Goal: Task Accomplishment & Management: Manage account settings

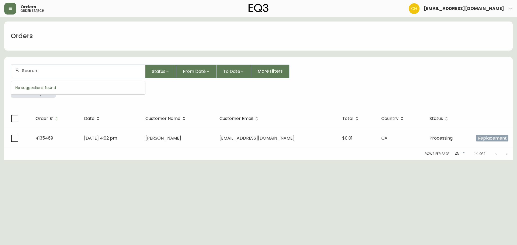
click at [27, 69] on input "text" at bounding box center [81, 70] width 119 height 5
type input "4135467"
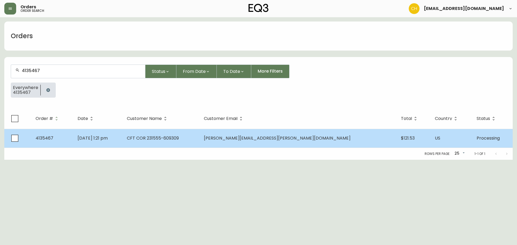
click at [122, 141] on td "[DATE] 1:21 pm" at bounding box center [97, 138] width 49 height 19
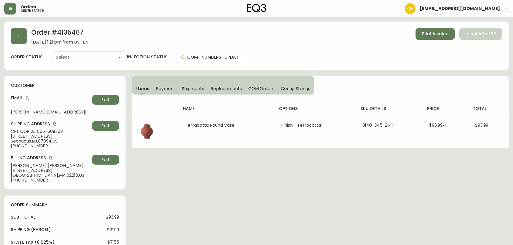
type input "Processing"
select select "PROCESSING"
click at [191, 87] on span "Shipments" at bounding box center [193, 89] width 23 height 6
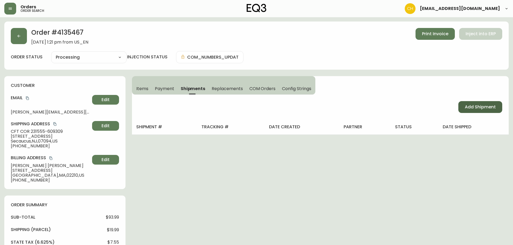
click at [462, 108] on button "Add Shipment" at bounding box center [480, 107] width 44 height 12
select select "PENDING"
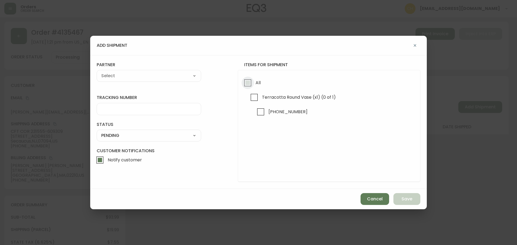
click at [248, 85] on input "All" at bounding box center [247, 83] width 12 height 12
checkbox input "true"
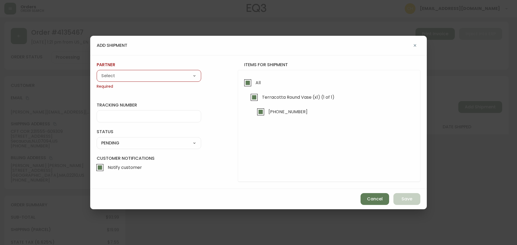
drag, startPoint x: 186, startPoint y: 77, endPoint x: 175, endPoint y: 79, distance: 11.7
click at [186, 77] on select "A Move to Remember LLC ABF Freight Alero [PERSON_NAME] Canada Post Canpar Expre…" at bounding box center [149, 76] width 104 height 8
select select "cjy0a9taa01x001669l98m63c"
click at [97, 72] on select "A Move to Remember LLC ABF Freight Alero [PERSON_NAME] Canada Post Canpar Expre…" at bounding box center [149, 76] width 104 height 8
type input "FedEx"
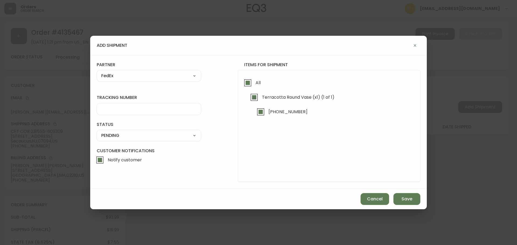
click at [122, 111] on input "tracking number" at bounding box center [148, 109] width 95 height 5
type input "455177310412"
click at [115, 138] on select "SHIPPED PENDING CANCELLED" at bounding box center [149, 136] width 104 height 8
click at [97, 132] on select "SHIPPED PENDING CANCELLED" at bounding box center [149, 136] width 104 height 8
select select "PENDING"
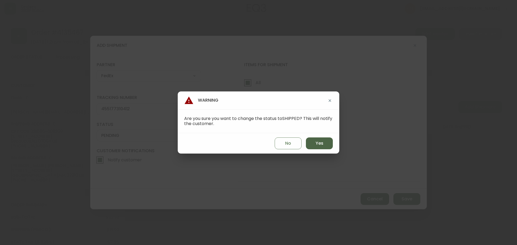
click at [321, 141] on span "Yes" at bounding box center [319, 143] width 8 height 6
type input "SHIPPED"
select select "SHIPPED"
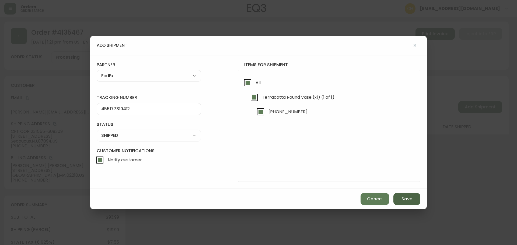
click at [411, 199] on span "Save" at bounding box center [406, 199] width 11 height 6
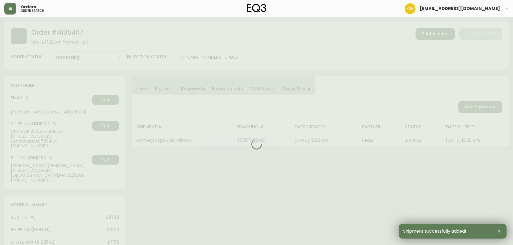
type input "Fully Shipped"
select select "FULLY_SHIPPED"
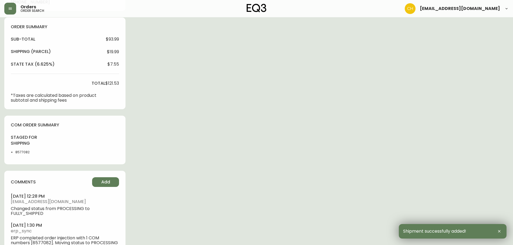
scroll to position [195, 0]
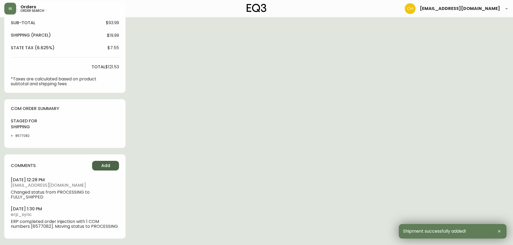
click at [108, 166] on span "Add" at bounding box center [105, 166] width 9 height 6
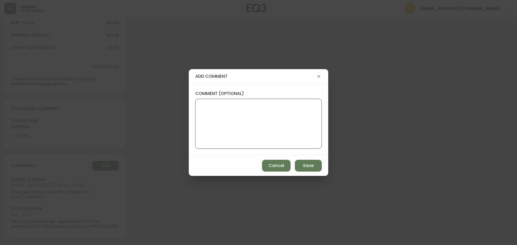
click at [210, 126] on textarea "comment (optional)" at bounding box center [258, 123] width 117 height 43
type textarea "c"
click at [210, 125] on textarea "comment (optional)" at bounding box center [258, 123] width 117 height 43
type textarea "CH"
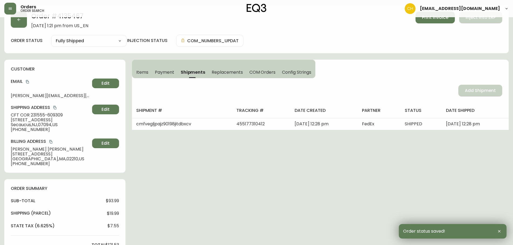
scroll to position [0, 0]
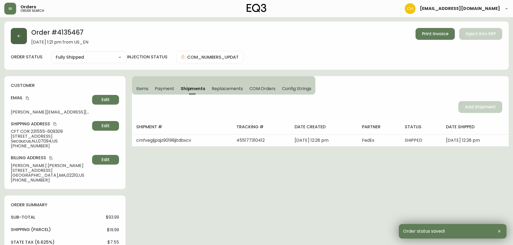
click at [18, 34] on icon "button" at bounding box center [19, 36] width 4 height 4
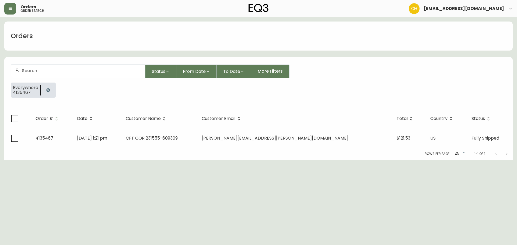
click at [25, 72] on input "text" at bounding box center [81, 70] width 119 height 5
type input "4135484"
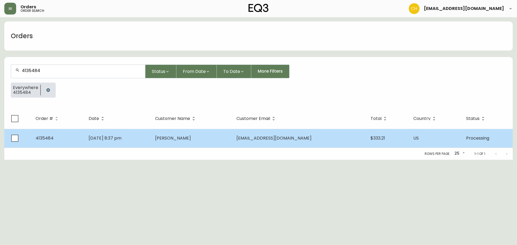
click at [151, 137] on td "[DATE] 8:37 pm" at bounding box center [117, 138] width 66 height 19
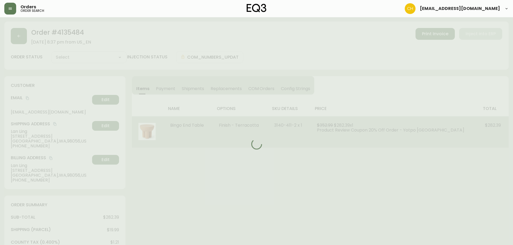
type input "Processing"
select select "PROCESSING"
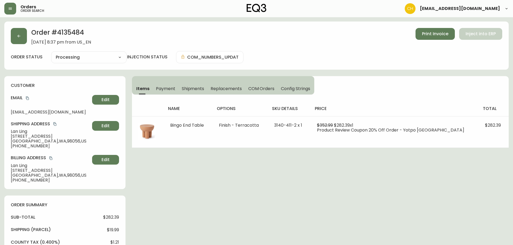
click at [198, 84] on button "Shipments" at bounding box center [192, 89] width 29 height 12
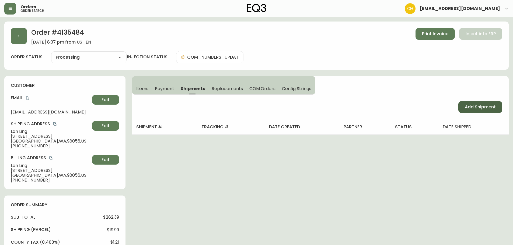
click at [468, 105] on span "Add Shipment" at bounding box center [480, 107] width 31 height 6
select select "PENDING"
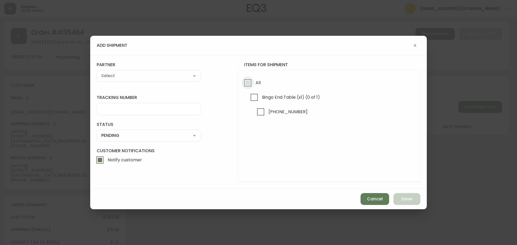
click at [247, 81] on input "All" at bounding box center [247, 83] width 12 height 12
checkbox input "true"
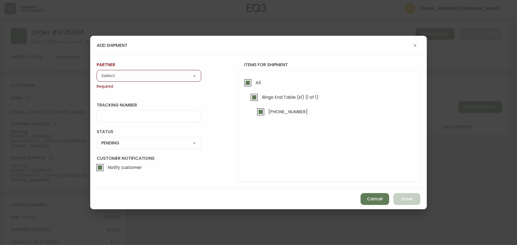
click at [170, 73] on select "A Move to Remember LLC ABF Freight Alero [PERSON_NAME] Canada Post Canpar Expre…" at bounding box center [149, 76] width 104 height 8
select select "cjz4bo5w102ho01145qx5qg8u"
click at [97, 72] on select "A Move to Remember LLC ABF Freight Alero [PERSON_NAME] Canada Post Canpar Expre…" at bounding box center [149, 76] width 104 height 8
type input "FedEx US - Signature Required"
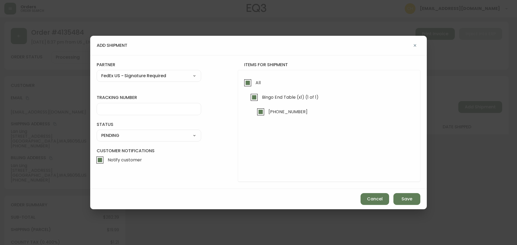
click at [122, 107] on input "tracking number" at bounding box center [148, 109] width 95 height 5
type input "455177310423"
click at [117, 137] on select "SHIPPED PENDING CANCELLED" at bounding box center [149, 136] width 104 height 8
click at [97, 132] on select "SHIPPED PENDING CANCELLED" at bounding box center [149, 136] width 104 height 8
select select "PENDING"
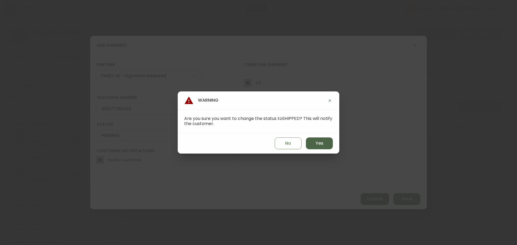
click at [319, 142] on span "Yes" at bounding box center [319, 143] width 8 height 6
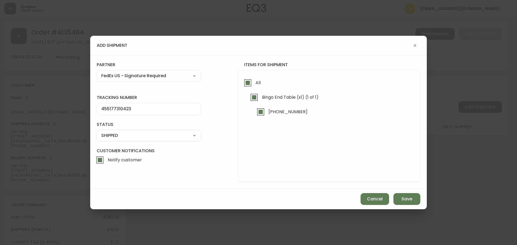
type input "SHIPPED"
select select "SHIPPED"
click at [401, 200] on button "Save" at bounding box center [406, 199] width 27 height 12
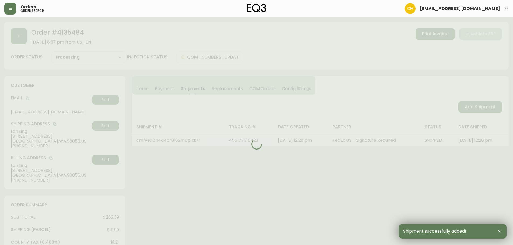
type input "Fully Shipped"
select select "FULLY_SHIPPED"
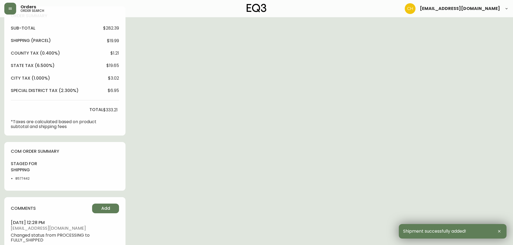
scroll to position [232, 0]
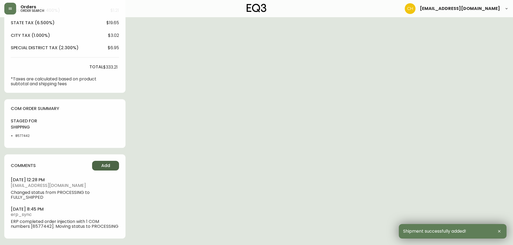
click at [110, 166] on button "Add" at bounding box center [105, 166] width 27 height 10
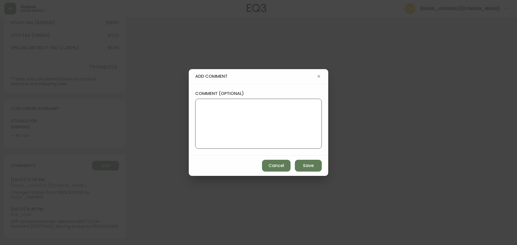
click at [202, 125] on textarea "comment (optional)" at bounding box center [258, 123] width 117 height 43
type textarea "CH"
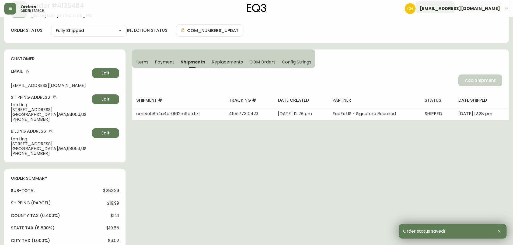
scroll to position [0, 0]
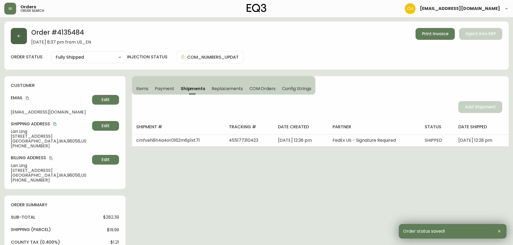
click at [22, 35] on button "button" at bounding box center [19, 36] width 16 height 16
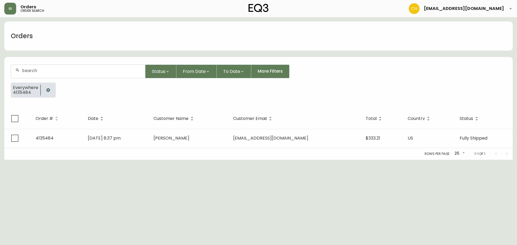
click at [25, 68] on div at bounding box center [78, 71] width 134 height 13
type input "4135486"
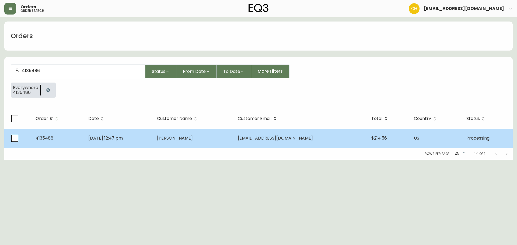
click at [153, 135] on td "[DATE] 12:47 pm" at bounding box center [118, 138] width 69 height 19
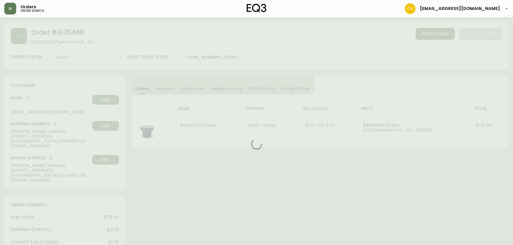
type input "Processing"
select select "PROCESSING"
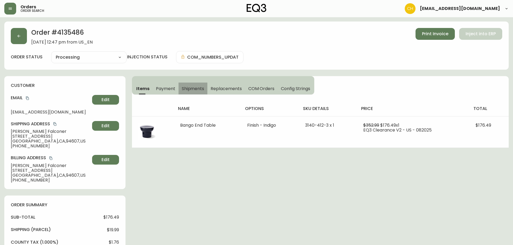
drag, startPoint x: 188, startPoint y: 84, endPoint x: 200, endPoint y: 84, distance: 11.8
click at [188, 84] on button "Shipments" at bounding box center [192, 89] width 29 height 12
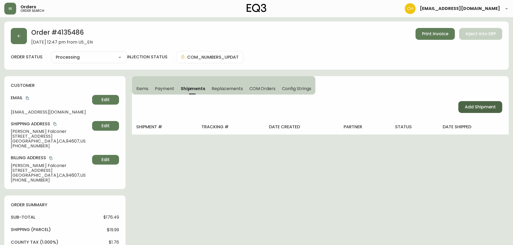
click at [469, 108] on span "Add Shipment" at bounding box center [480, 107] width 31 height 6
select select "PENDING"
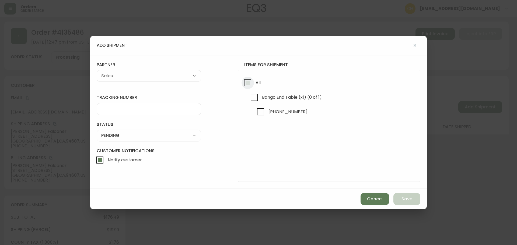
click at [243, 83] on input "All" at bounding box center [247, 83] width 12 height 12
checkbox input "true"
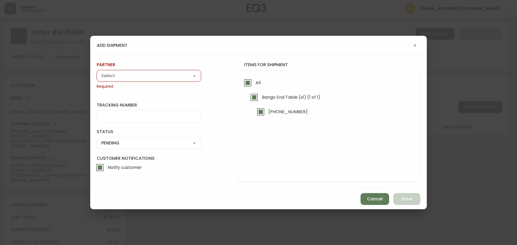
click at [182, 74] on select "A Move to Remember LLC ABF Freight Alero [PERSON_NAME] Canada Post Canpar Expre…" at bounding box center [149, 76] width 104 height 8
select select "cjy0a9taa01x001669l98m63c"
click at [97, 72] on select "A Move to Remember LLC ABF Freight Alero [PERSON_NAME] Canada Post Canpar Expre…" at bounding box center [149, 76] width 104 height 8
type input "FedEx"
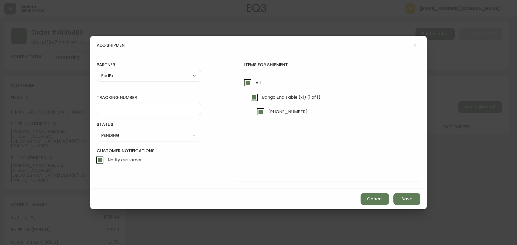
click at [112, 110] on input "tracking number" at bounding box center [148, 109] width 95 height 5
type input "455177310434"
click at [108, 135] on select "SHIPPED PENDING CANCELLED" at bounding box center [149, 136] width 104 height 8
click at [97, 132] on select "SHIPPED PENDING CANCELLED" at bounding box center [149, 136] width 104 height 8
select select "PENDING"
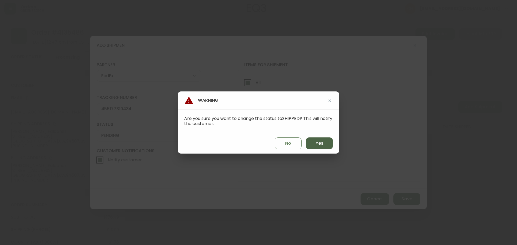
click at [310, 145] on button "Yes" at bounding box center [319, 144] width 27 height 12
type input "SHIPPED"
select select "SHIPPED"
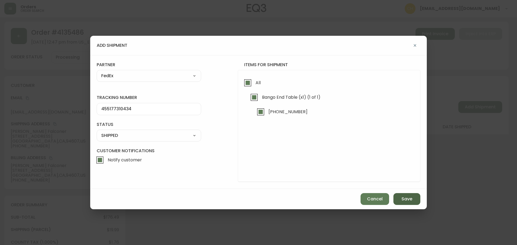
click at [407, 201] on span "Save" at bounding box center [406, 199] width 11 height 6
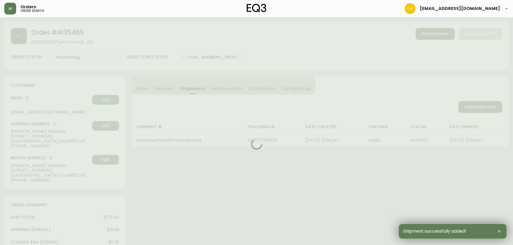
type input "Fully Shipped"
select select "FULLY_SHIPPED"
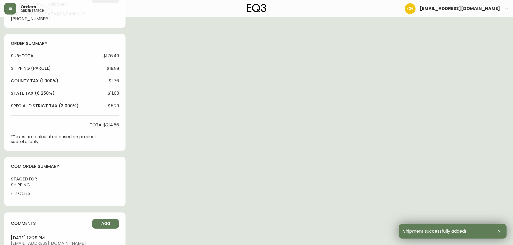
scroll to position [220, 0]
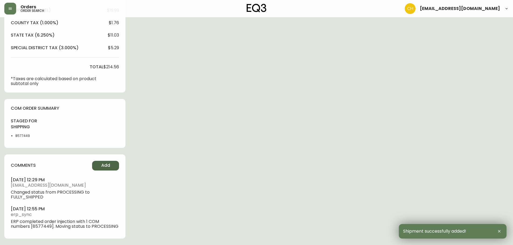
click at [103, 167] on span "Add" at bounding box center [105, 166] width 9 height 6
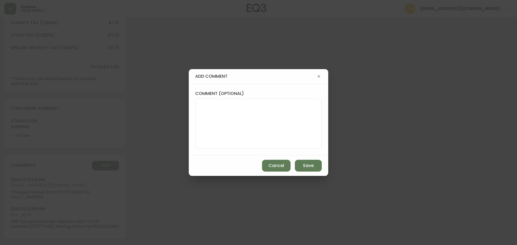
click at [257, 121] on textarea "comment (optional)" at bounding box center [258, 123] width 117 height 43
type textarea "CH"
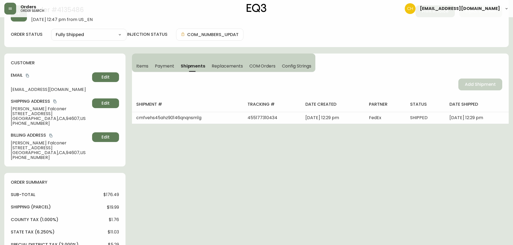
scroll to position [0, 0]
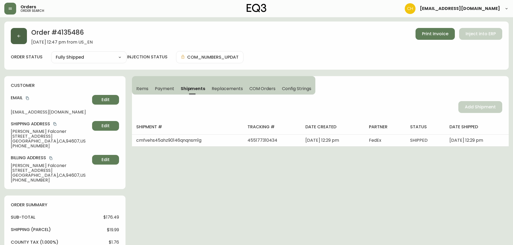
click at [24, 38] on button "button" at bounding box center [19, 36] width 16 height 16
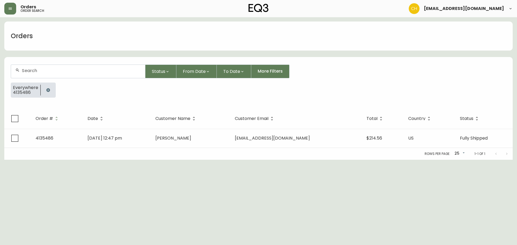
click at [37, 69] on input "text" at bounding box center [81, 70] width 119 height 5
type input "4135481"
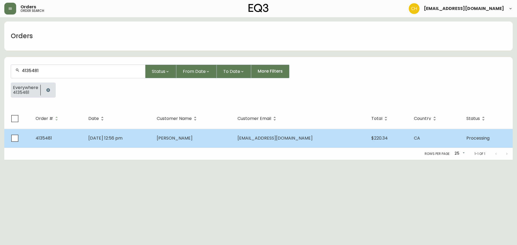
click at [152, 135] on td "[DATE] 12:56 pm" at bounding box center [118, 138] width 68 height 19
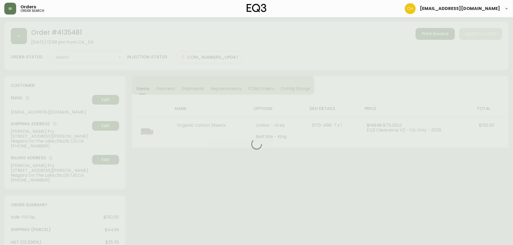
type input "Processing"
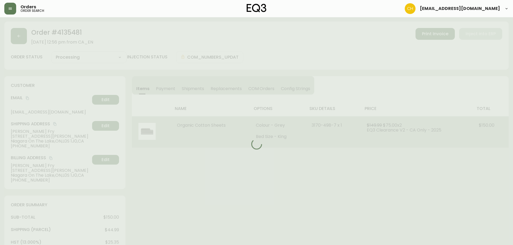
select select "PROCESSING"
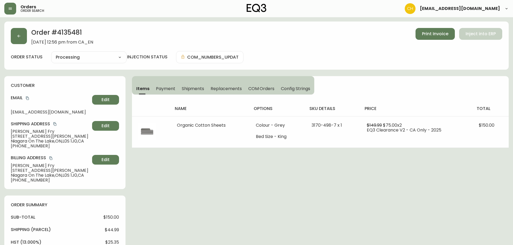
click at [193, 90] on span "Shipments" at bounding box center [193, 89] width 23 height 6
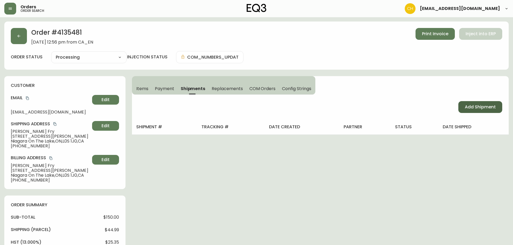
click at [468, 107] on span "Add Shipment" at bounding box center [480, 107] width 31 height 6
select select "PENDING"
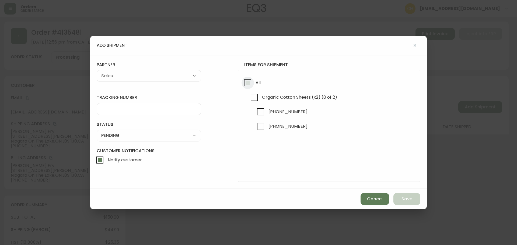
click at [248, 83] on input "All" at bounding box center [247, 83] width 12 height 12
checkbox input "true"
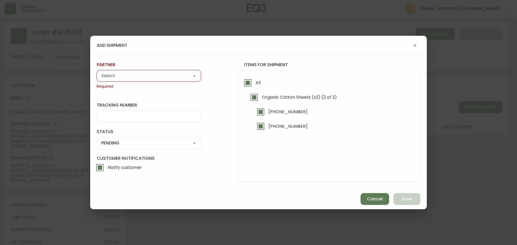
click at [159, 79] on select "A Move to Remember LLC ABF Freight Alero [PERSON_NAME] Canada Post Canpar Expre…" at bounding box center [149, 76] width 104 height 8
select select "cjy0a9taa01x001669l98m63c"
click at [97, 72] on select "A Move to Remember LLC ABF Freight Alero [PERSON_NAME] Canada Post Canpar Expre…" at bounding box center [149, 76] width 104 height 8
type input "FedEx"
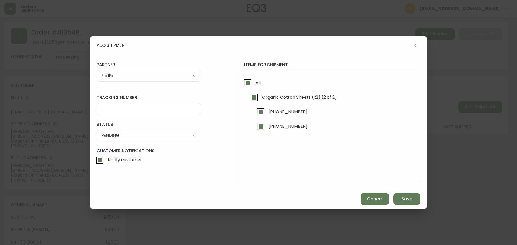
click at [105, 108] on input "tracking number" at bounding box center [148, 109] width 95 height 5
type input "455183579232"
click at [103, 135] on select "SHIPPED PENDING CANCELLED" at bounding box center [149, 136] width 104 height 8
click at [97, 132] on select "SHIPPED PENDING CANCELLED" at bounding box center [149, 136] width 104 height 8
select select "PENDING"
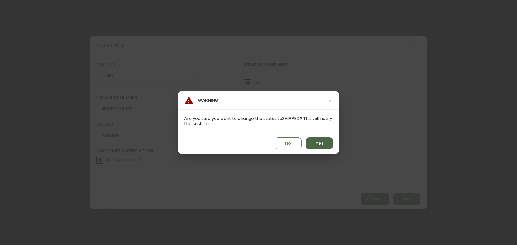
click at [321, 145] on span "Yes" at bounding box center [319, 143] width 8 height 6
type input "SHIPPED"
select select "SHIPPED"
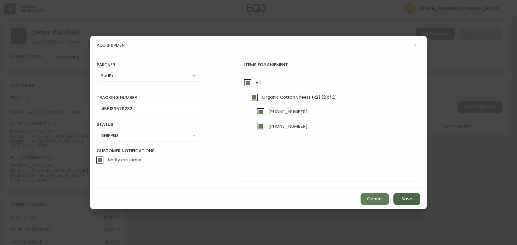
click at [400, 199] on button "Save" at bounding box center [406, 199] width 27 height 12
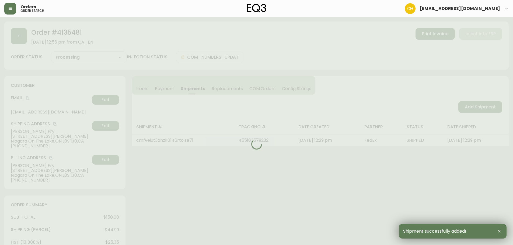
type input "Fully Shipped"
select select "FULLY_SHIPPED"
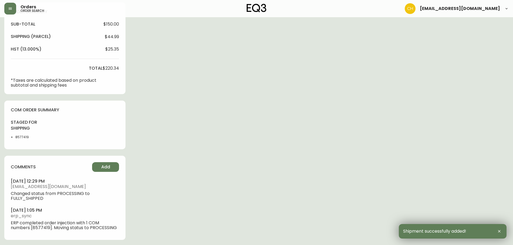
scroll to position [195, 0]
click at [104, 165] on span "Add" at bounding box center [105, 166] width 9 height 6
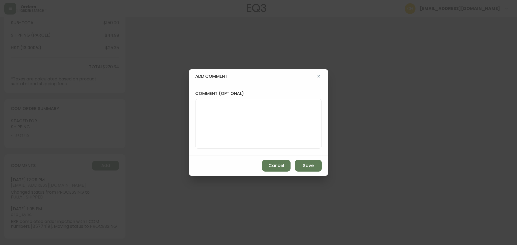
click at [221, 113] on textarea "comment (optional)" at bounding box center [258, 123] width 117 height 43
type textarea "CH"
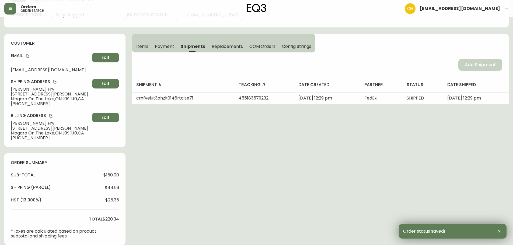
scroll to position [0, 0]
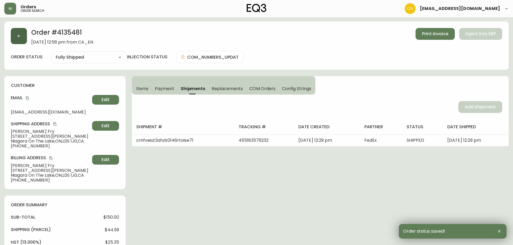
click at [21, 40] on button "button" at bounding box center [19, 36] width 16 height 16
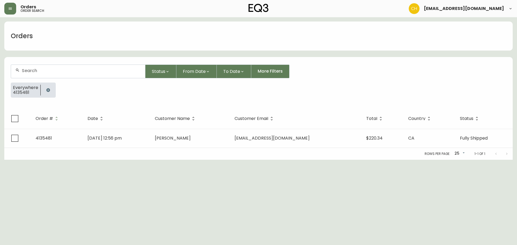
drag, startPoint x: 29, startPoint y: 73, endPoint x: 27, endPoint y: 62, distance: 11.1
click at [29, 73] on input "text" at bounding box center [81, 70] width 119 height 5
type input "4135478"
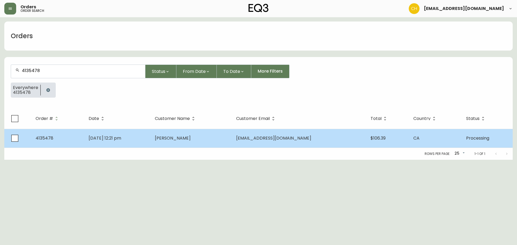
click at [150, 137] on td "[DATE] 12:21 pm" at bounding box center [117, 138] width 66 height 19
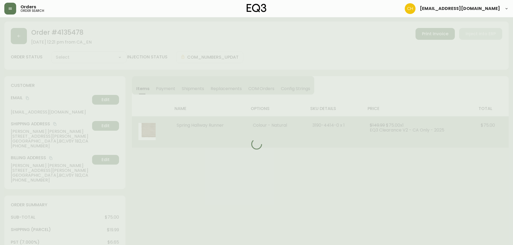
type input "Processing"
select select "PROCESSING"
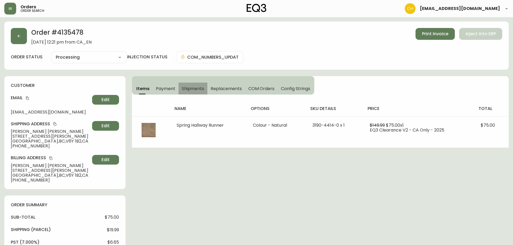
drag, startPoint x: 193, startPoint y: 87, endPoint x: 291, endPoint y: 91, distance: 98.0
click at [193, 87] on span "Shipments" at bounding box center [193, 89] width 23 height 6
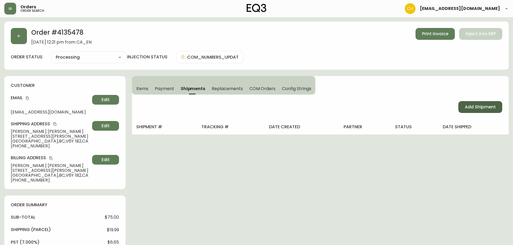
click at [491, 108] on span "Add Shipment" at bounding box center [480, 107] width 31 height 6
select select "PENDING"
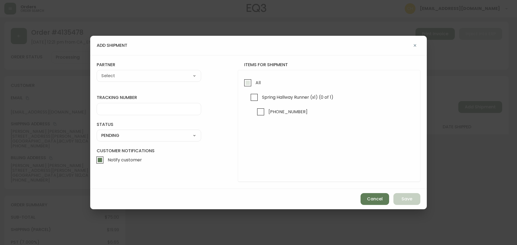
click at [245, 83] on input "All" at bounding box center [247, 83] width 12 height 12
checkbox input "true"
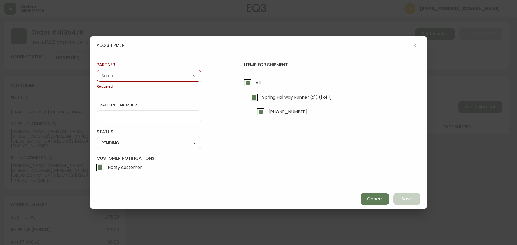
click at [156, 77] on select "A Move to Remember LLC ABF Freight Alero [PERSON_NAME] Canada Post Canpar Expre…" at bounding box center [149, 76] width 104 height 8
select select "cjy0a9taa01x001669l98m63c"
click at [97, 72] on select "A Move to Remember LLC ABF Freight Alero [PERSON_NAME] Canada Post Canpar Expre…" at bounding box center [149, 76] width 104 height 8
type input "FedEx"
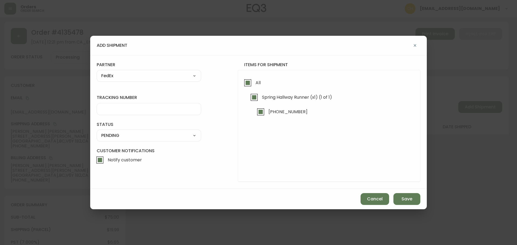
click at [107, 110] on input "tracking number" at bounding box center [148, 109] width 95 height 5
type input "455183579243"
click at [116, 133] on select "SHIPPED PENDING CANCELLED" at bounding box center [149, 136] width 104 height 8
click at [97, 132] on select "SHIPPED PENDING CANCELLED" at bounding box center [149, 136] width 104 height 8
select select "PENDING"
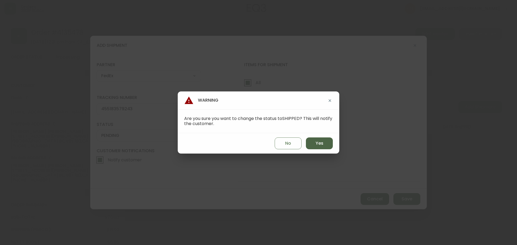
click at [328, 144] on button "Yes" at bounding box center [319, 144] width 27 height 12
type input "SHIPPED"
select select "SHIPPED"
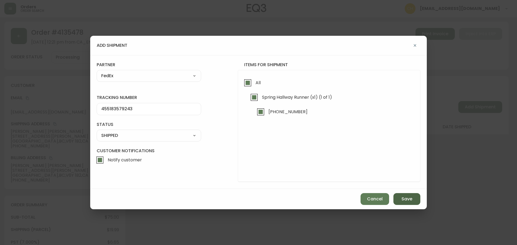
drag, startPoint x: 400, startPoint y: 199, endPoint x: 398, endPoint y: 191, distance: 8.3
click at [400, 195] on button "Save" at bounding box center [406, 199] width 27 height 12
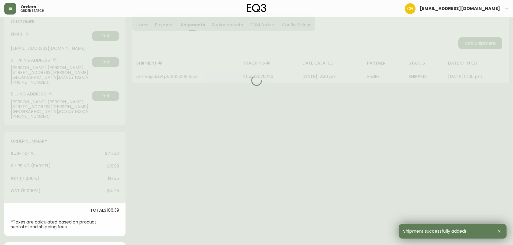
type input "Fully Shipped"
select select "FULLY_SHIPPED"
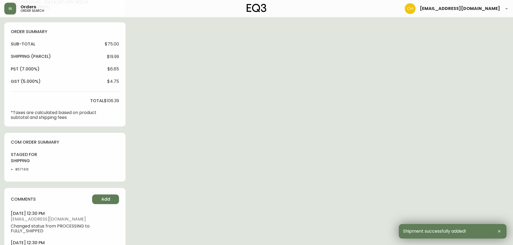
scroll to position [207, 0]
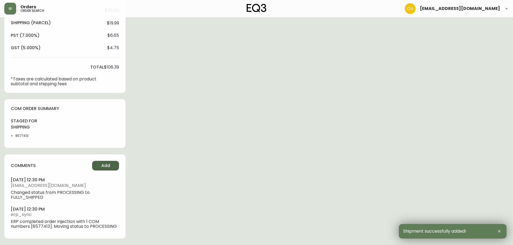
drag, startPoint x: 105, startPoint y: 165, endPoint x: 110, endPoint y: 165, distance: 4.9
click at [110, 165] on button "Add" at bounding box center [105, 166] width 27 height 10
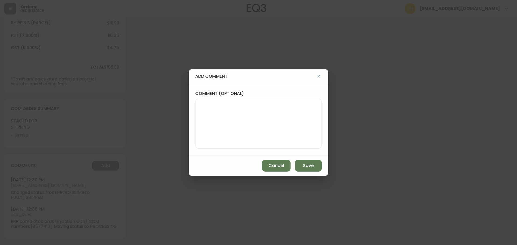
click at [200, 126] on textarea "comment (optional)" at bounding box center [258, 123] width 117 height 43
type textarea "CH"
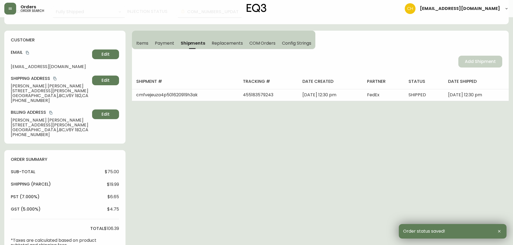
scroll to position [0, 0]
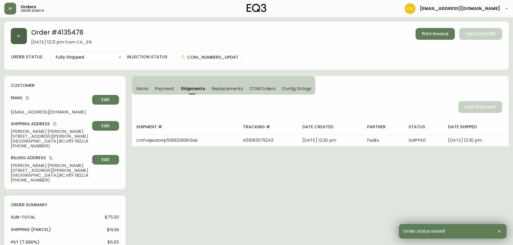
click at [22, 36] on button "button" at bounding box center [19, 36] width 16 height 16
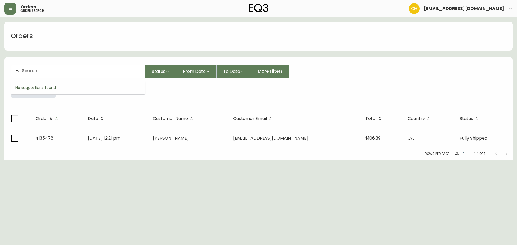
click at [33, 71] on input "text" at bounding box center [81, 70] width 119 height 5
type input "4135464"
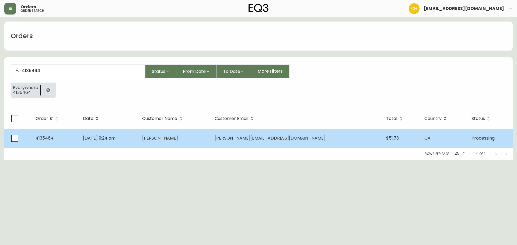
click at [118, 130] on td "[DATE] 9:24 am" at bounding box center [108, 138] width 59 height 19
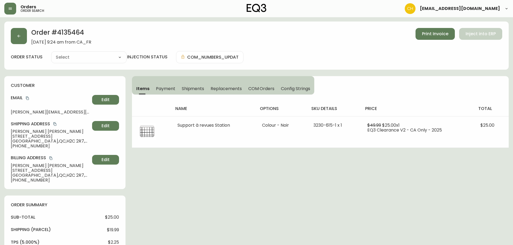
type input "Processing"
select select "PROCESSING"
drag, startPoint x: 187, startPoint y: 87, endPoint x: 289, endPoint y: 88, distance: 102.3
click at [188, 87] on span "Shipments" at bounding box center [193, 89] width 23 height 6
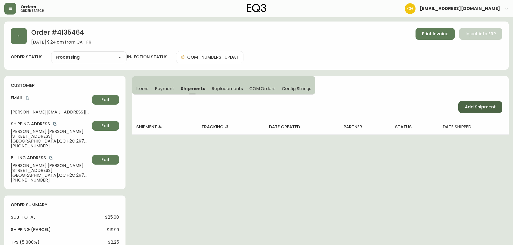
click at [468, 105] on span "Add Shipment" at bounding box center [480, 107] width 31 height 6
select select "PENDING"
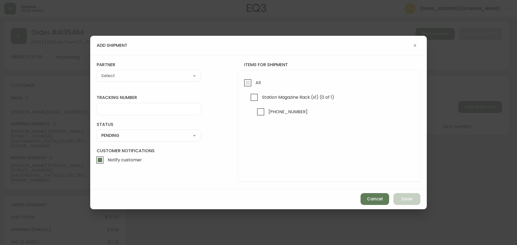
click at [247, 81] on input "All" at bounding box center [247, 83] width 12 height 12
checkbox input "true"
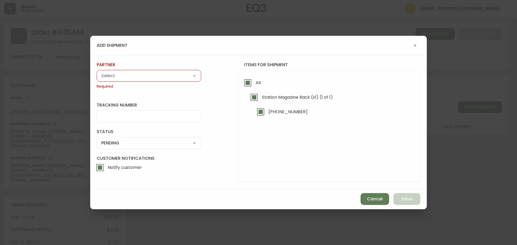
click at [174, 79] on select "A Move to Remember LLC ABF Freight Alero [PERSON_NAME] Canada Post Canpar Expre…" at bounding box center [149, 76] width 104 height 8
select select "cjy0a9taa01x001669l98m63c"
click at [97, 72] on select "A Move to Remember LLC ABF Freight Alero [PERSON_NAME] Canada Post Canpar Expre…" at bounding box center [149, 76] width 104 height 8
type input "FedEx"
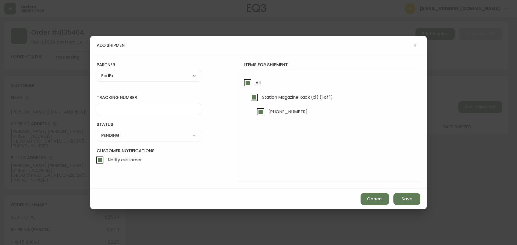
click at [108, 109] on input "tracking number" at bounding box center [148, 109] width 95 height 5
click at [110, 108] on input "455183579254" at bounding box center [148, 109] width 95 height 5
type input "455183579254"
click at [111, 136] on select "SHIPPED PENDING CANCELLED" at bounding box center [149, 136] width 104 height 8
click at [97, 132] on select "SHIPPED PENDING CANCELLED" at bounding box center [149, 136] width 104 height 8
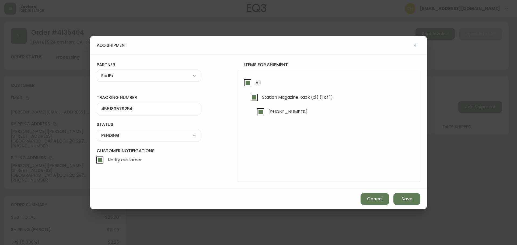
select select "PENDING"
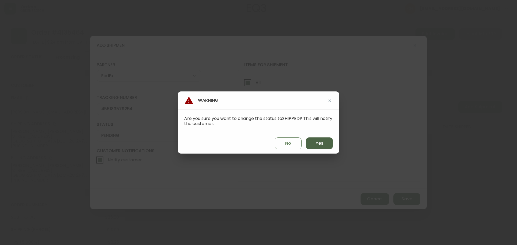
click at [320, 142] on span "Yes" at bounding box center [319, 143] width 8 height 6
type input "SHIPPED"
select select "SHIPPED"
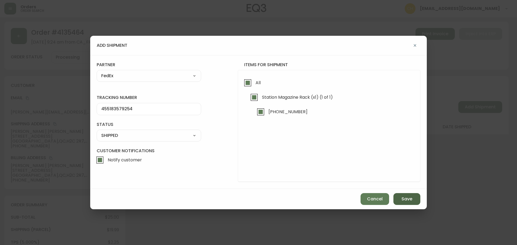
click at [402, 201] on span "Save" at bounding box center [406, 199] width 11 height 6
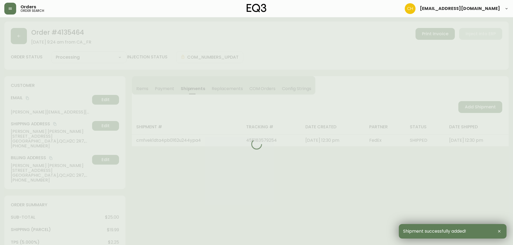
type input "Fully Shipped"
select select "FULLY_SHIPPED"
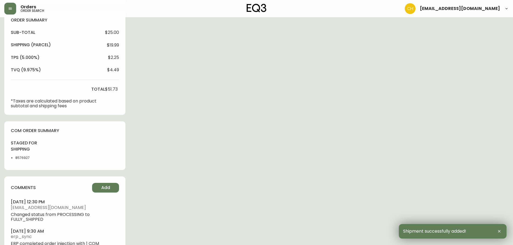
scroll to position [207, 0]
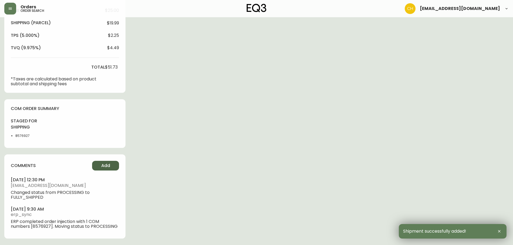
click at [99, 163] on button "Add" at bounding box center [105, 166] width 27 height 10
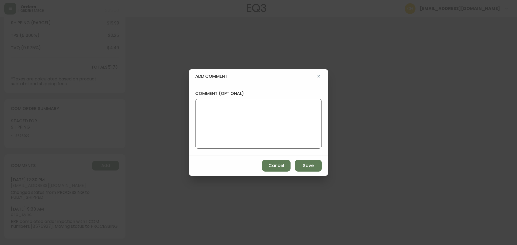
click at [207, 117] on textarea "comment (optional)" at bounding box center [258, 123] width 117 height 43
type textarea "CH"
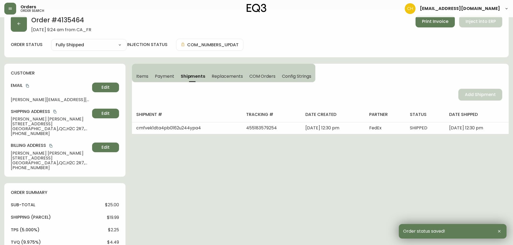
scroll to position [0, 0]
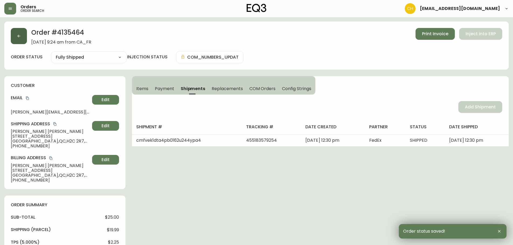
click at [20, 37] on icon "button" at bounding box center [19, 36] width 4 height 4
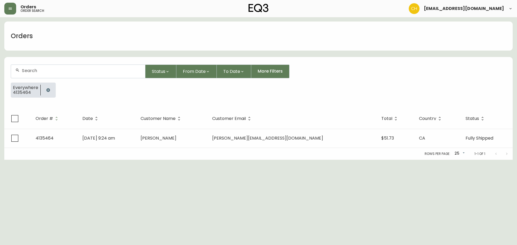
click at [26, 73] on div at bounding box center [78, 71] width 134 height 13
type input "4135475"
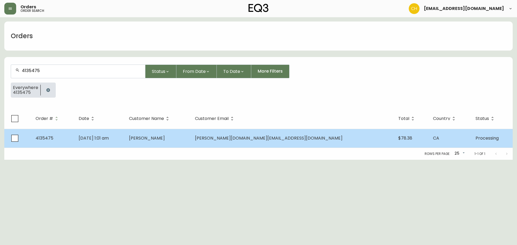
click at [125, 140] on td "[DATE] 1:01 am" at bounding box center [99, 138] width 50 height 19
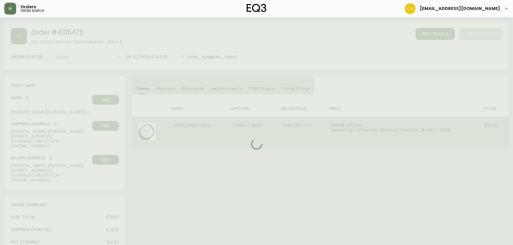
type input "Processing"
select select "PROCESSING"
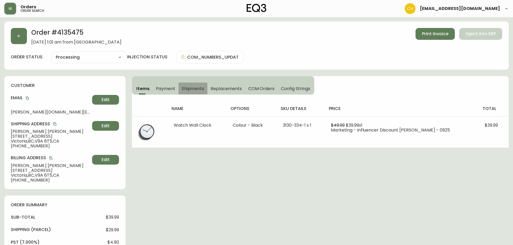
click at [193, 86] on span "Shipments" at bounding box center [193, 89] width 23 height 6
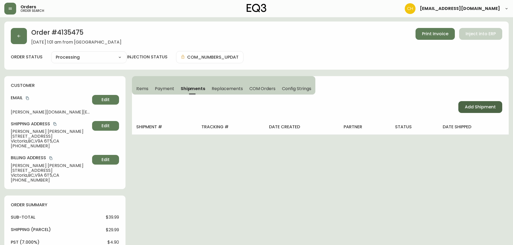
click at [474, 107] on span "Add Shipment" at bounding box center [480, 107] width 31 height 6
select select "PENDING"
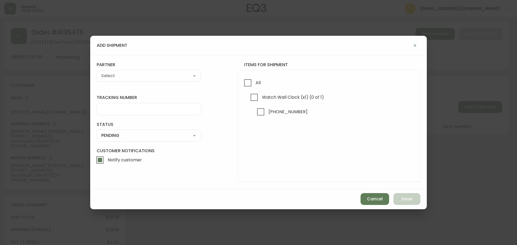
drag, startPoint x: 248, startPoint y: 84, endPoint x: 219, endPoint y: 81, distance: 28.7
click at [245, 83] on input "All" at bounding box center [247, 83] width 12 height 12
checkbox input "true"
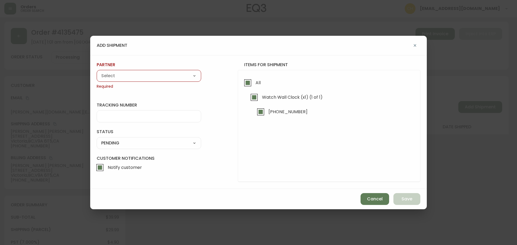
click at [162, 79] on select "A Move to Remember LLC ABF Freight Alero [PERSON_NAME] Canada Post Canpar Expre…" at bounding box center [149, 76] width 104 height 8
select select "cjy0a9taa01x001669l98m63c"
click at [97, 72] on select "A Move to Remember LLC ABF Freight Alero [PERSON_NAME] Canada Post Canpar Expre…" at bounding box center [149, 76] width 104 height 8
type input "FedEx"
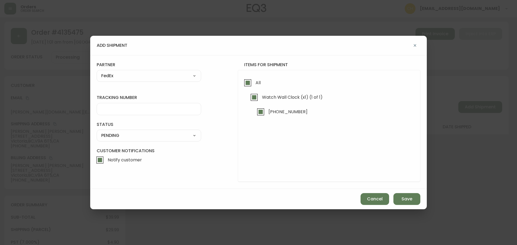
click at [106, 111] on input "tracking number" at bounding box center [148, 109] width 95 height 5
type input "455183579265"
click at [110, 137] on select "SHIPPED PENDING CANCELLED" at bounding box center [149, 136] width 104 height 8
click at [97, 132] on select "SHIPPED PENDING CANCELLED" at bounding box center [149, 136] width 104 height 8
select select "PENDING"
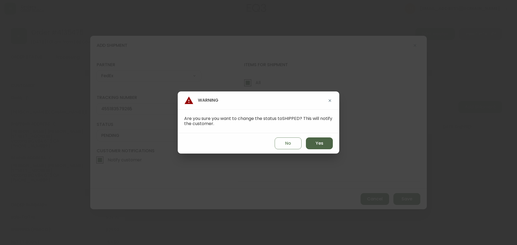
click at [314, 143] on button "Yes" at bounding box center [319, 144] width 27 height 12
type input "SHIPPED"
select select "SHIPPED"
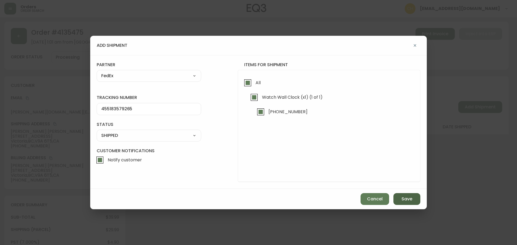
click at [409, 200] on span "Save" at bounding box center [406, 199] width 11 height 6
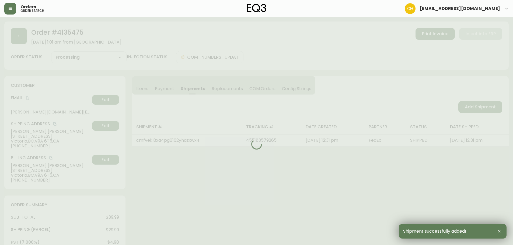
type input "Fully Shipped"
select select "FULLY_SHIPPED"
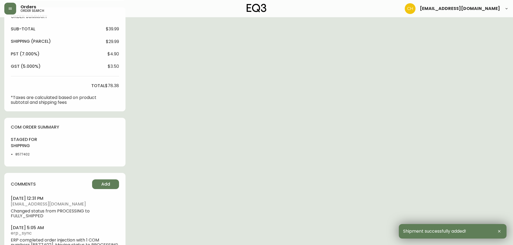
scroll to position [207, 0]
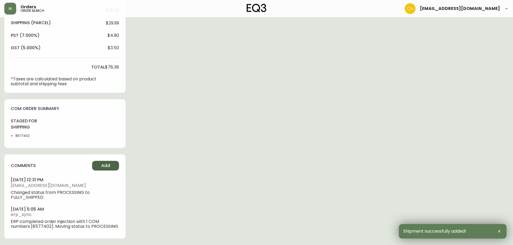
click at [103, 163] on button "Add" at bounding box center [105, 166] width 27 height 10
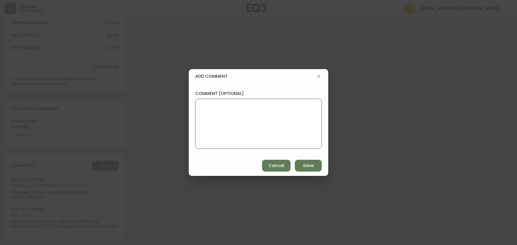
drag, startPoint x: 206, startPoint y: 123, endPoint x: 203, endPoint y: 113, distance: 10.8
click at [206, 120] on textarea "comment (optional)" at bounding box center [258, 123] width 117 height 43
type textarea "CH"
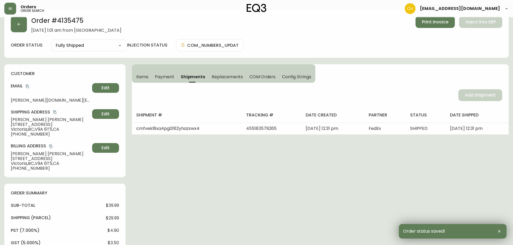
scroll to position [0, 0]
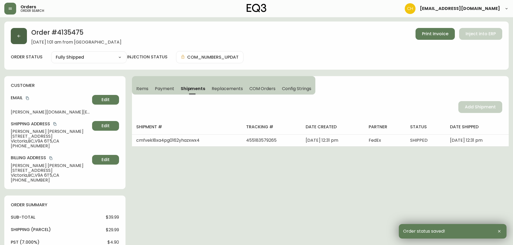
click at [17, 34] on button "button" at bounding box center [19, 36] width 16 height 16
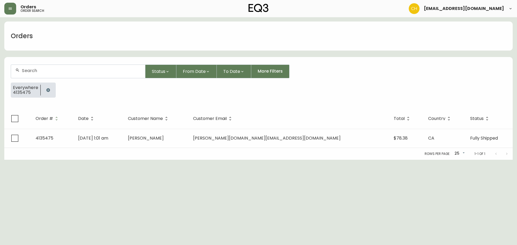
click at [29, 69] on input "text" at bounding box center [81, 70] width 119 height 5
type input "4135482"
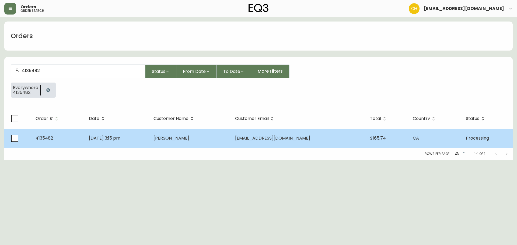
click at [149, 142] on td "[DATE] 3:15 pm" at bounding box center [117, 138] width 65 height 19
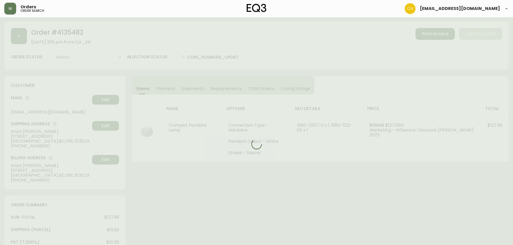
type input "Processing"
select select "PROCESSING"
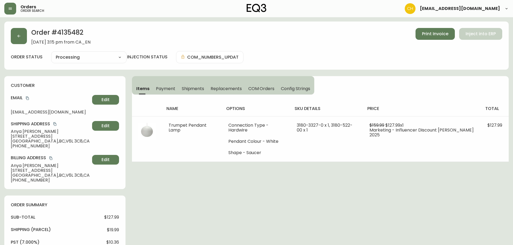
click at [187, 89] on span "Shipments" at bounding box center [193, 89] width 23 height 6
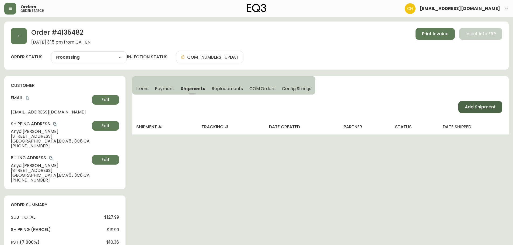
click at [488, 107] on span "Add Shipment" at bounding box center [480, 107] width 31 height 6
select select "PENDING"
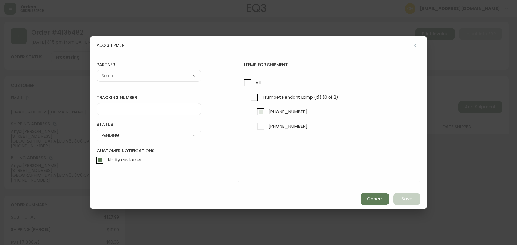
click at [261, 110] on input "[PHONE_NUMBER]" at bounding box center [260, 112] width 12 height 12
checkbox input "true"
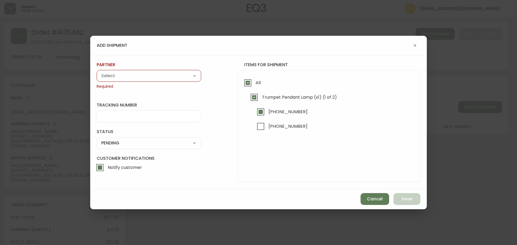
click at [136, 75] on select "A Move to Remember LLC ABF Freight Alero [PERSON_NAME] Canada Post Canpar Expre…" at bounding box center [149, 76] width 104 height 8
select select "cjy0a9taa01x001669l98m63c"
click at [97, 72] on select "A Move to Remember LLC ABF Freight Alero [PERSON_NAME] Canada Post Canpar Expre…" at bounding box center [149, 76] width 104 height 8
type input "FedEx"
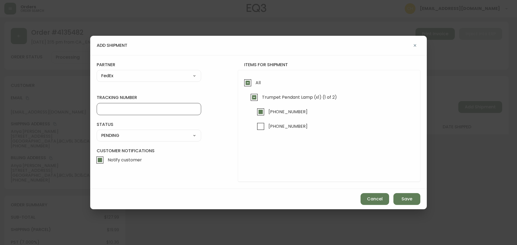
click at [110, 107] on input "tracking number" at bounding box center [148, 109] width 95 height 5
type input "455183579276"
click at [105, 134] on select "SHIPPED PENDING CANCELLED" at bounding box center [149, 136] width 104 height 8
click at [97, 132] on select "SHIPPED PENDING CANCELLED" at bounding box center [149, 136] width 104 height 8
select select "PENDING"
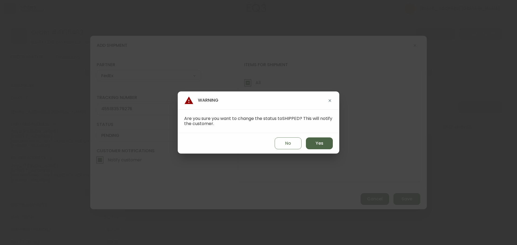
click at [315, 143] on button "Yes" at bounding box center [319, 144] width 27 height 12
type input "SHIPPED"
select select "SHIPPED"
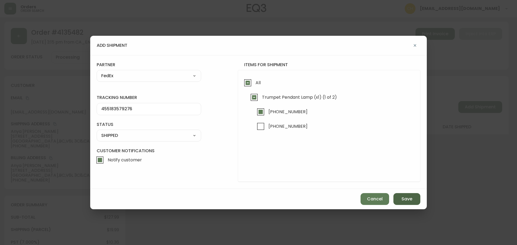
drag, startPoint x: 401, startPoint y: 199, endPoint x: 402, endPoint y: 196, distance: 3.1
click at [401, 199] on button "Save" at bounding box center [406, 199] width 27 height 12
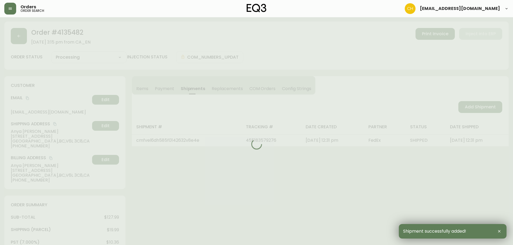
type input "Partially Shipped"
select select "PARTIALLY_SHIPPED"
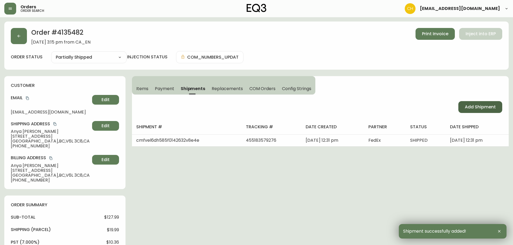
click at [480, 109] on span "Add Shipment" at bounding box center [480, 107] width 31 height 6
select select "PENDING"
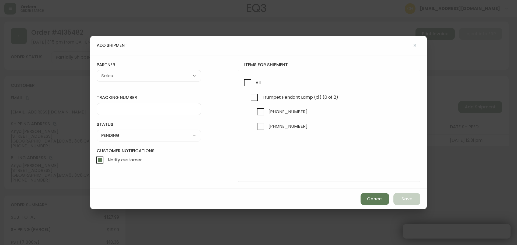
checkbox input "true"
drag, startPoint x: 262, startPoint y: 128, endPoint x: 200, endPoint y: 117, distance: 62.7
click at [262, 128] on input "[PHONE_NUMBER]" at bounding box center [260, 126] width 12 height 12
checkbox input "true"
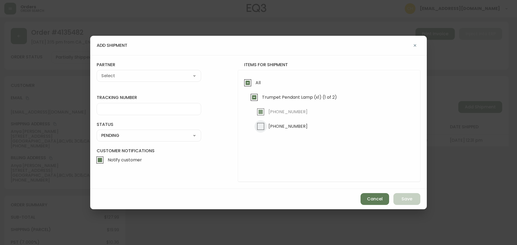
checkbox input "true"
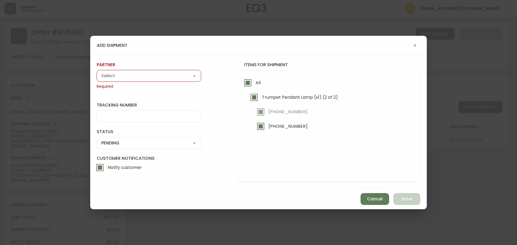
click at [136, 73] on select "A Move to Remember LLC ABF Freight Alero [PERSON_NAME] Canada Post Canpar Expre…" at bounding box center [149, 76] width 104 height 8
select select "cjy0a9taa01x001669l98m63c"
click at [97, 72] on select "A Move to Remember LLC ABF Freight Alero [PERSON_NAME] Canada Post Canpar Expre…" at bounding box center [149, 76] width 104 height 8
type input "FedEx"
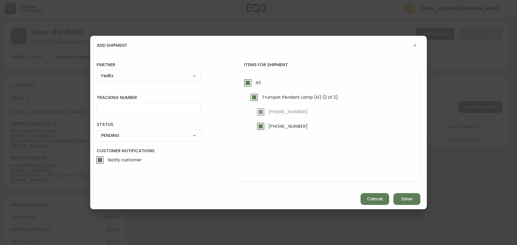
click at [108, 111] on input "tracking number" at bounding box center [148, 109] width 95 height 5
type input "455183579287"
click at [119, 133] on select "SHIPPED PENDING CANCELLED" at bounding box center [149, 136] width 104 height 8
click at [97, 132] on select "SHIPPED PENDING CANCELLED" at bounding box center [149, 136] width 104 height 8
select select "PENDING"
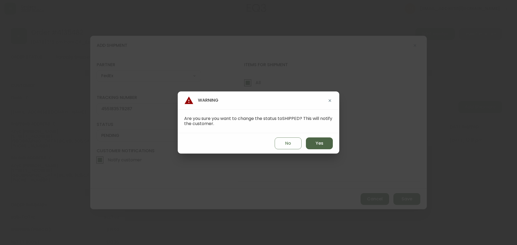
drag, startPoint x: 312, startPoint y: 139, endPoint x: 319, endPoint y: 143, distance: 8.4
click at [315, 140] on button "Yes" at bounding box center [319, 144] width 27 height 12
type input "SHIPPED"
select select "SHIPPED"
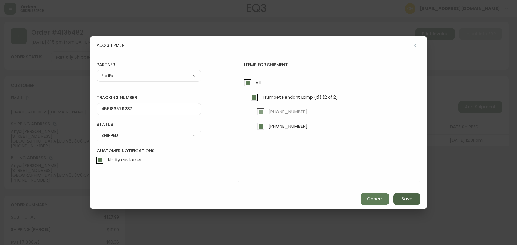
click at [401, 196] on button "Save" at bounding box center [406, 199] width 27 height 12
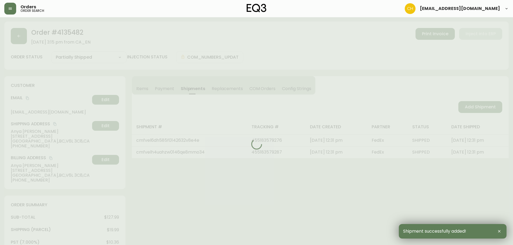
type input "Fully Shipped"
select select "FULLY_SHIPPED"
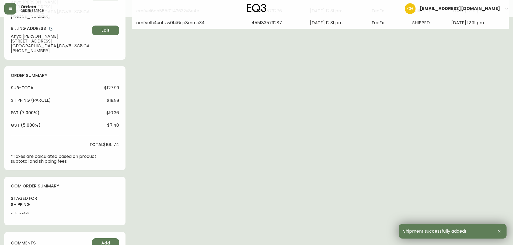
scroll to position [161, 0]
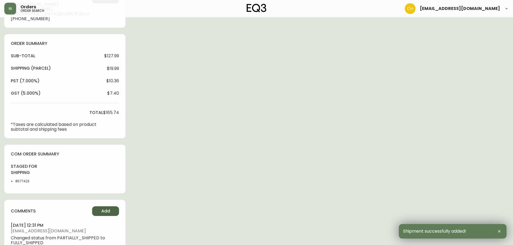
click at [104, 208] on button "Add" at bounding box center [105, 211] width 27 height 10
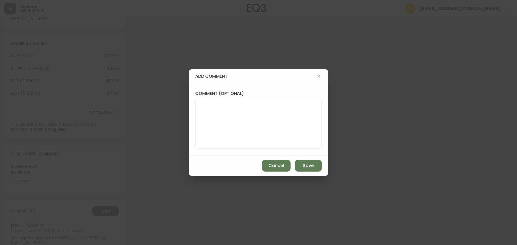
click at [207, 125] on textarea "comment (optional)" at bounding box center [258, 123] width 117 height 43
type textarea "CH"
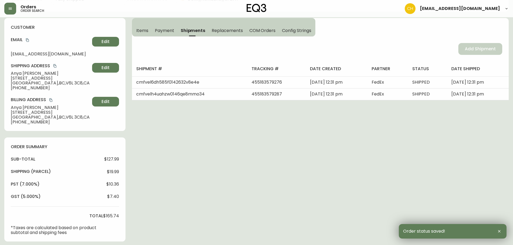
scroll to position [0, 0]
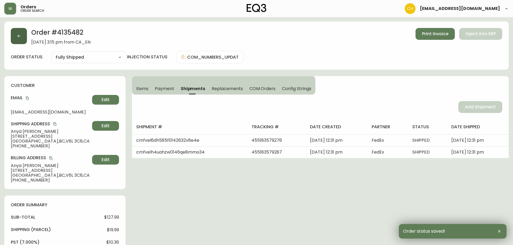
click at [24, 35] on button "button" at bounding box center [19, 36] width 16 height 16
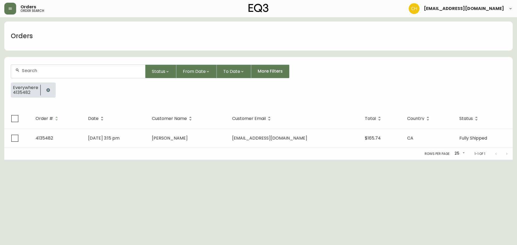
click at [30, 70] on input "text" at bounding box center [81, 70] width 119 height 5
type input "4135470"
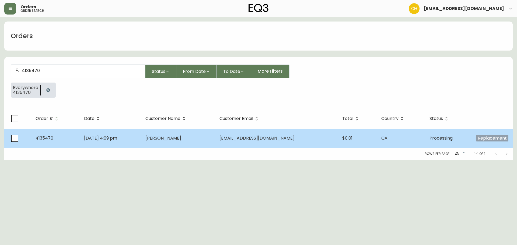
click at [211, 136] on td "[PERSON_NAME]" at bounding box center [178, 138] width 74 height 19
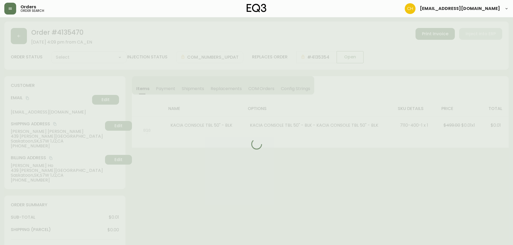
type input "Processing"
select select "PROCESSING"
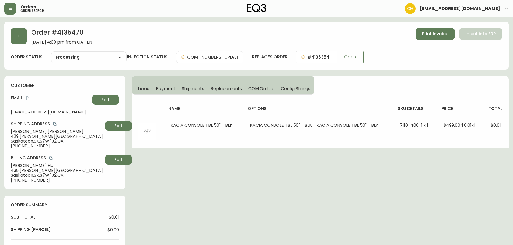
click at [192, 88] on span "Shipments" at bounding box center [193, 89] width 23 height 6
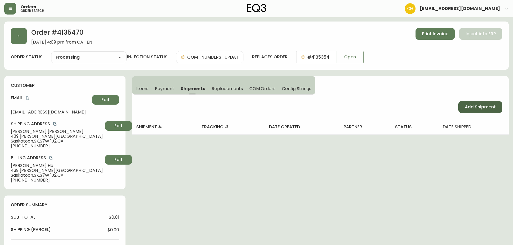
click at [481, 107] on span "Add Shipment" at bounding box center [480, 107] width 31 height 6
select select "PENDING"
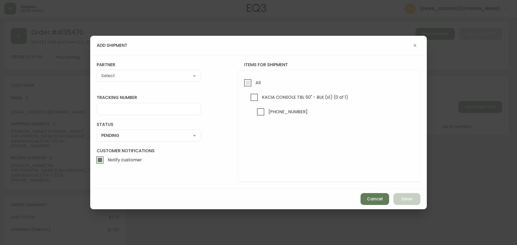
drag, startPoint x: 245, startPoint y: 85, endPoint x: 222, endPoint y: 83, distance: 23.0
click at [245, 85] on input "All" at bounding box center [247, 83] width 12 height 12
checkbox input "true"
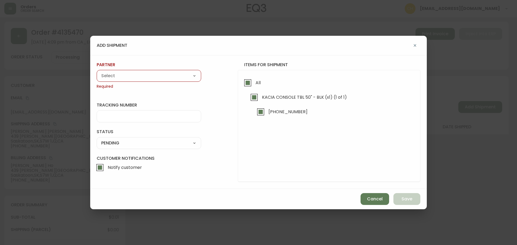
click at [165, 76] on select "A Move to Remember LLC ABF Freight Alero [PERSON_NAME] Canada Post Canpar Expre…" at bounding box center [149, 76] width 104 height 8
select select "cjy0a9taa01x001669l98m63c"
click at [97, 72] on select "A Move to Remember LLC ABF Freight Alero [PERSON_NAME] Canada Post Canpar Expre…" at bounding box center [149, 76] width 104 height 8
type input "FedEx"
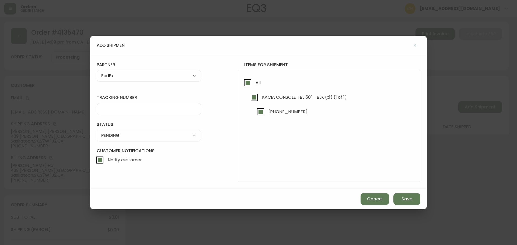
click at [115, 111] on div at bounding box center [149, 109] width 104 height 12
type input "455183579298"
click at [123, 136] on select "SHIPPED PENDING CANCELLED" at bounding box center [149, 136] width 104 height 8
click at [97, 132] on select "SHIPPED PENDING CANCELLED" at bounding box center [149, 136] width 104 height 8
select select "PENDING"
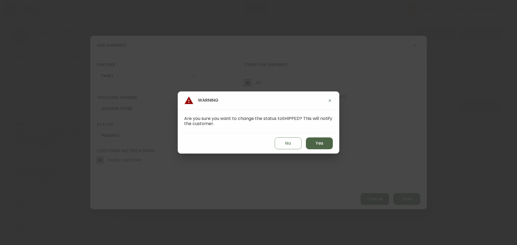
click at [309, 142] on button "Yes" at bounding box center [319, 144] width 27 height 12
type input "SHIPPED"
select select "SHIPPED"
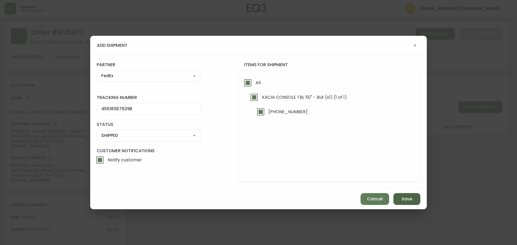
click at [400, 199] on button "Save" at bounding box center [406, 199] width 27 height 12
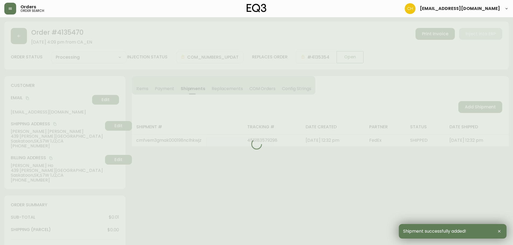
type input "Fully Shipped"
select select "FULLY_SHIPPED"
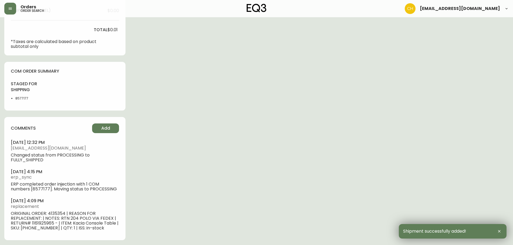
scroll to position [221, 0]
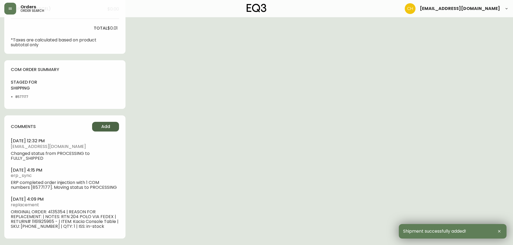
click at [107, 128] on span "Add" at bounding box center [105, 127] width 9 height 6
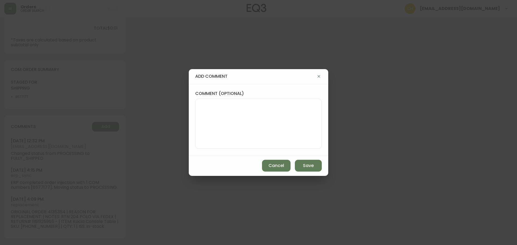
click at [211, 109] on textarea "comment (optional)" at bounding box center [258, 123] width 117 height 43
type textarea "CH"
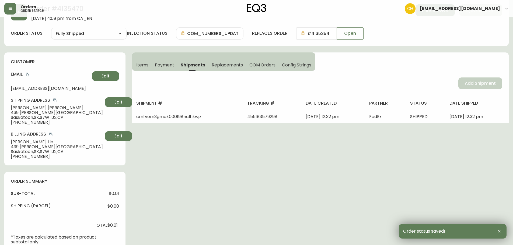
scroll to position [0, 0]
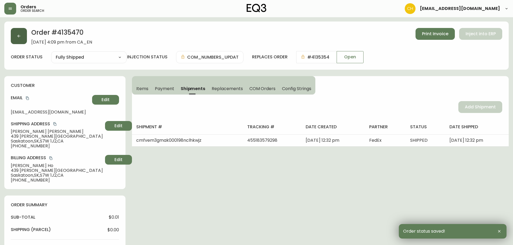
click at [18, 34] on icon "button" at bounding box center [19, 36] width 4 height 4
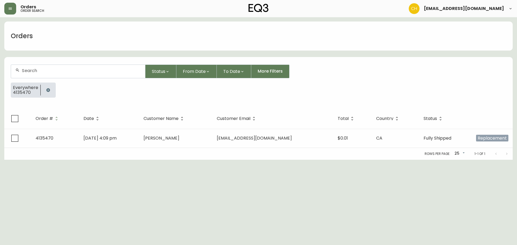
click at [27, 71] on input "text" at bounding box center [81, 70] width 119 height 5
type input "4135487"
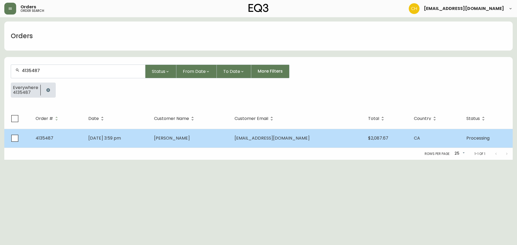
click at [230, 139] on td "[PERSON_NAME]" at bounding box center [190, 138] width 81 height 19
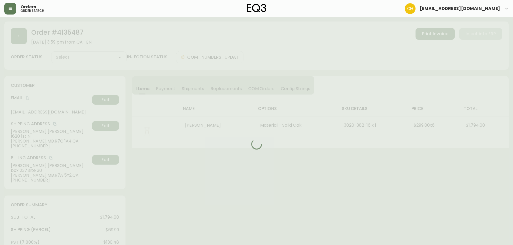
type input "Processing"
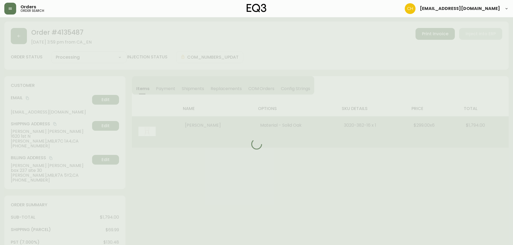
select select "PROCESSING"
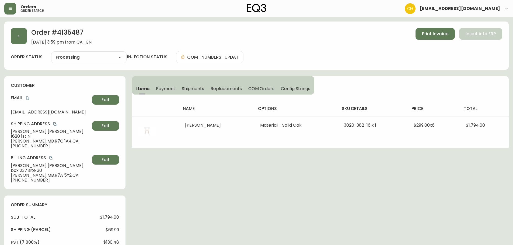
click at [193, 86] on span "Shipments" at bounding box center [193, 89] width 23 height 6
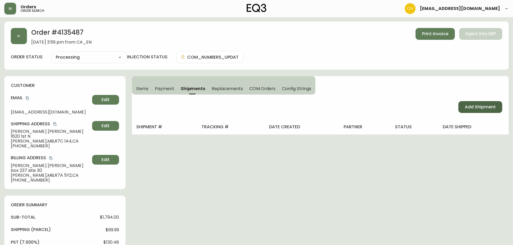
click at [475, 110] on span "Add Shipment" at bounding box center [480, 107] width 31 height 6
select select "PENDING"
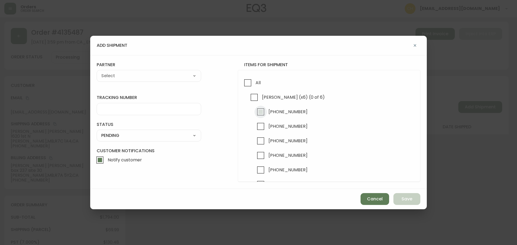
click at [257, 112] on input "[PHONE_NUMBER]" at bounding box center [260, 112] width 12 height 12
checkbox input "true"
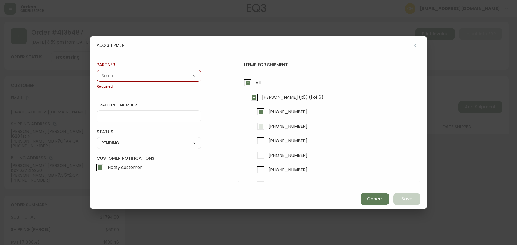
click at [261, 125] on input "[PHONE_NUMBER]" at bounding box center [260, 126] width 12 height 12
checkbox input "true"
click at [156, 76] on select "A Move to Remember LLC ABF Freight Alero [PERSON_NAME] Canada Post Canpar Expre…" at bounding box center [149, 76] width 104 height 8
select select "cjy0a9taa01x001669l98m63c"
click at [97, 72] on select "A Move to Remember LLC ABF Freight Alero [PERSON_NAME] Canada Post Canpar Expre…" at bounding box center [149, 76] width 104 height 8
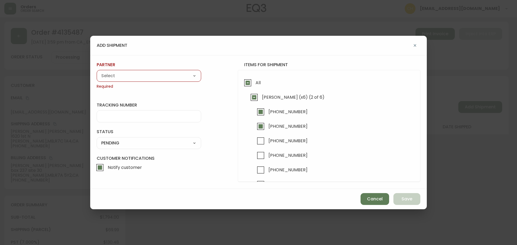
type input "FedEx"
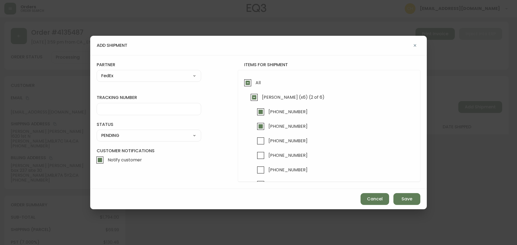
click at [117, 109] on input "tracking number" at bounding box center [148, 109] width 95 height 5
type input "455183579302"
click at [126, 138] on select "SHIPPED PENDING CANCELLED" at bounding box center [149, 136] width 104 height 8
click at [97, 132] on select "SHIPPED PENDING CANCELLED" at bounding box center [149, 136] width 104 height 8
select select "PENDING"
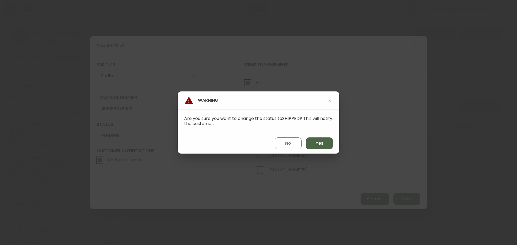
click at [317, 143] on span "Yes" at bounding box center [319, 143] width 8 height 6
type input "SHIPPED"
select select "SHIPPED"
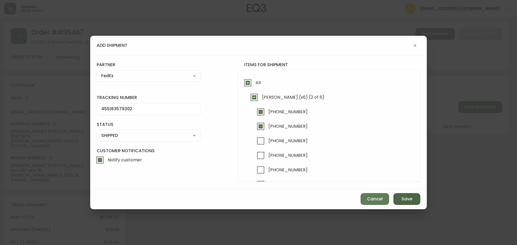
click at [404, 199] on span "Save" at bounding box center [406, 199] width 11 height 6
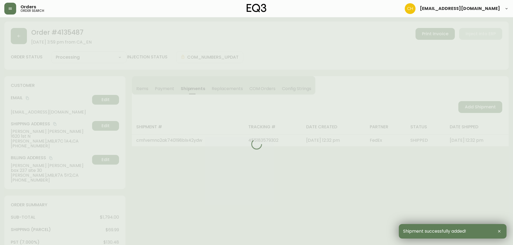
type input "Partially Shipped"
select select "PARTIALLY_SHIPPED"
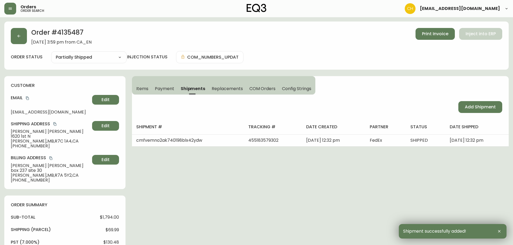
click at [486, 108] on span "Add Shipment" at bounding box center [480, 107] width 31 height 6
select select "PENDING"
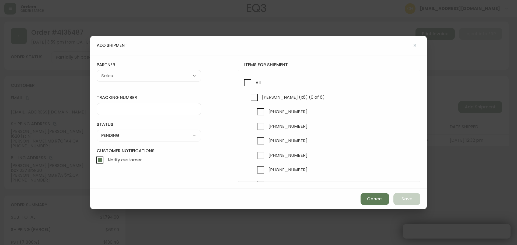
checkbox input "true"
drag, startPoint x: 262, startPoint y: 140, endPoint x: 262, endPoint y: 147, distance: 7.0
click at [262, 142] on input "[PHONE_NUMBER]" at bounding box center [260, 141] width 12 height 12
checkbox input "true"
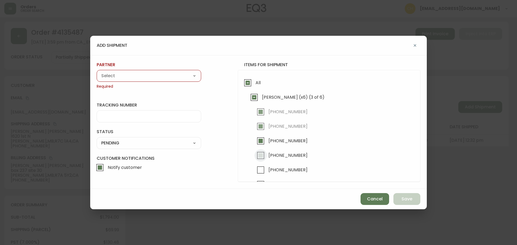
click at [261, 155] on input "[PHONE_NUMBER]" at bounding box center [260, 155] width 12 height 12
checkbox input "true"
click at [139, 77] on select "A Move to Remember LLC ABF Freight Alero [PERSON_NAME] Canada Post Canpar Expre…" at bounding box center [149, 76] width 104 height 8
select select "cjy0a9taa01x001669l98m63c"
click at [97, 72] on select "A Move to Remember LLC ABF Freight Alero [PERSON_NAME] Canada Post Canpar Expre…" at bounding box center [149, 76] width 104 height 8
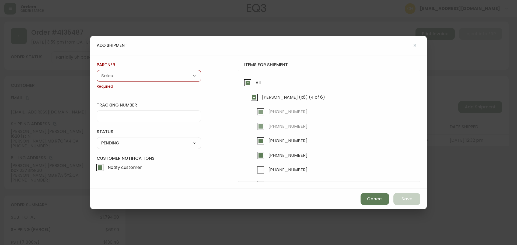
type input "FedEx"
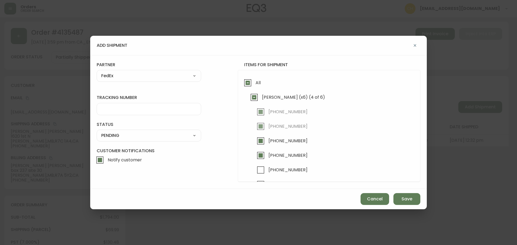
click at [109, 110] on input "tracking number" at bounding box center [148, 109] width 95 height 5
type input "455183579313"
click at [107, 133] on select "SHIPPED PENDING CANCELLED" at bounding box center [149, 136] width 104 height 8
click at [97, 132] on select "SHIPPED PENDING CANCELLED" at bounding box center [149, 136] width 104 height 8
select select "PENDING"
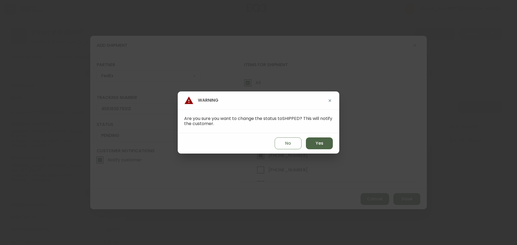
click at [317, 145] on span "Yes" at bounding box center [319, 143] width 8 height 6
type input "SHIPPED"
select select "SHIPPED"
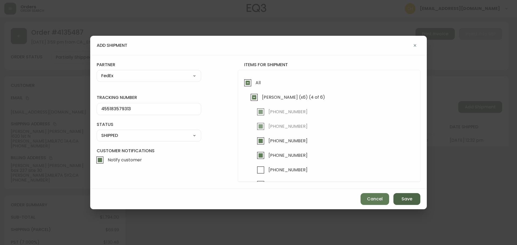
click at [401, 199] on button "Save" at bounding box center [406, 199] width 27 height 12
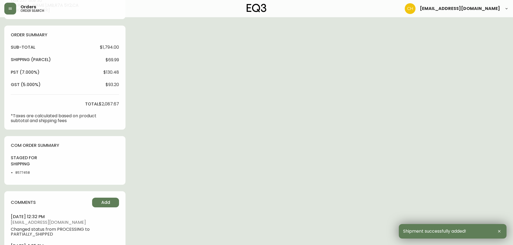
scroll to position [207, 0]
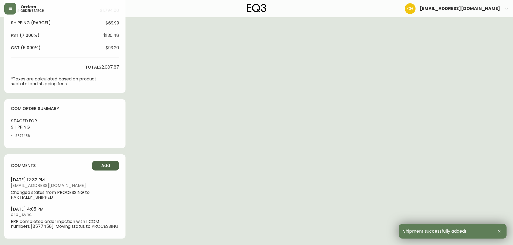
drag, startPoint x: 104, startPoint y: 169, endPoint x: 108, endPoint y: 168, distance: 3.2
click at [108, 168] on span "Add" at bounding box center [105, 166] width 9 height 6
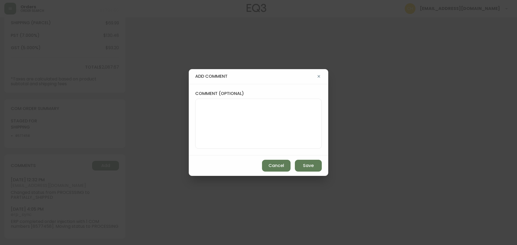
click at [213, 118] on textarea "comment (optional)" at bounding box center [258, 123] width 117 height 43
type textarea "CH"
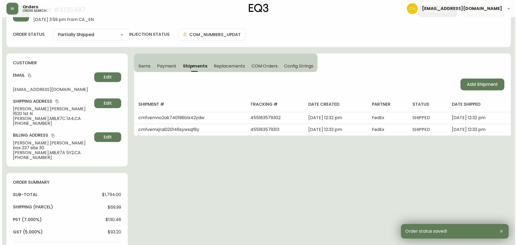
scroll to position [0, 0]
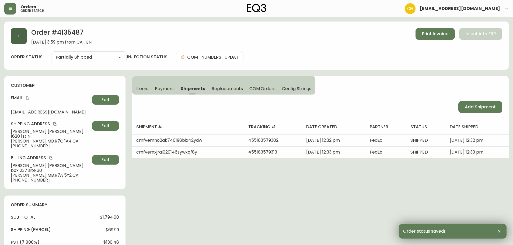
click at [19, 40] on button "button" at bounding box center [19, 36] width 16 height 16
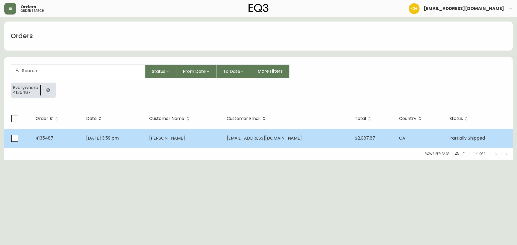
click at [185, 140] on span "[PERSON_NAME]" at bounding box center [167, 138] width 36 height 6
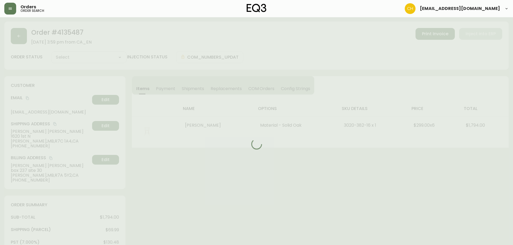
type input "Partially Shipped"
select select "PARTIALLY_SHIPPED"
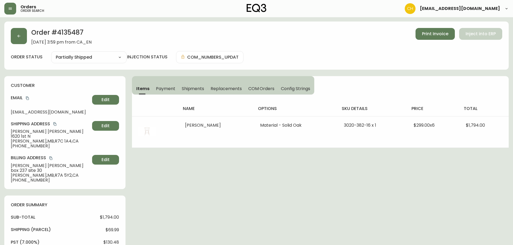
click at [255, 85] on button "COM Orders" at bounding box center [261, 89] width 33 height 12
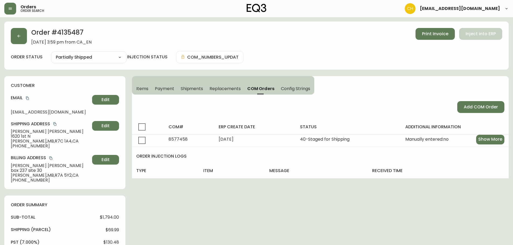
click at [191, 87] on span "Shipments" at bounding box center [192, 89] width 23 height 6
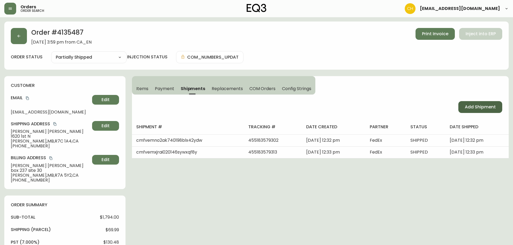
click at [473, 109] on span "Add Shipment" at bounding box center [480, 107] width 31 height 6
select select "PENDING"
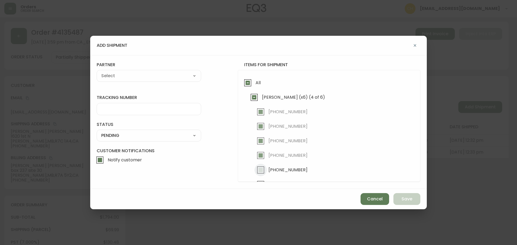
click at [263, 168] on input "[PHONE_NUMBER]" at bounding box center [260, 170] width 12 height 12
checkbox input "true"
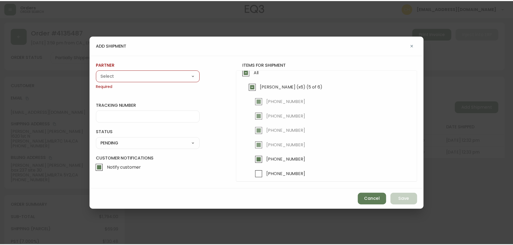
scroll to position [15, 0]
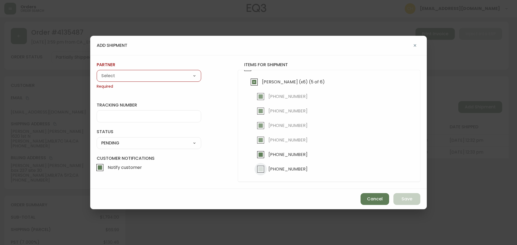
click at [263, 168] on input "[PHONE_NUMBER]" at bounding box center [260, 169] width 12 height 12
checkbox input "true"
click at [121, 76] on select "A Move to Remember LLC ABF Freight Alero [PERSON_NAME] Canada Post Canpar Expre…" at bounding box center [149, 76] width 104 height 8
click at [97, 72] on select "A Move to Remember LLC ABF Freight Alero [PERSON_NAME] Canada Post Canpar Expre…" at bounding box center [149, 76] width 104 height 8
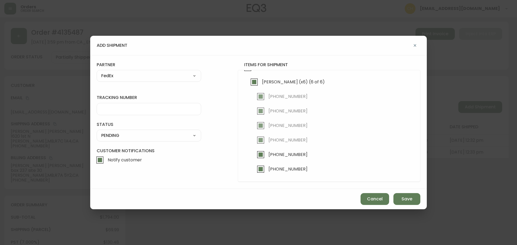
click at [107, 111] on input "tracking number" at bounding box center [148, 109] width 95 height 5
click at [108, 135] on select "SHIPPED PENDING CANCELLED" at bounding box center [149, 136] width 104 height 8
click at [97, 132] on select "SHIPPED PENDING CANCELLED" at bounding box center [149, 136] width 104 height 8
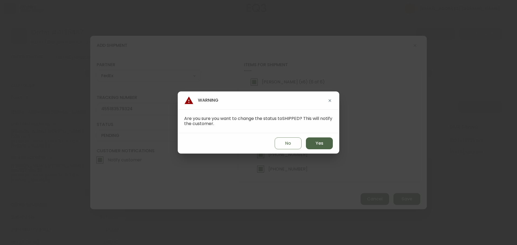
click at [323, 145] on span "Yes" at bounding box center [319, 143] width 8 height 6
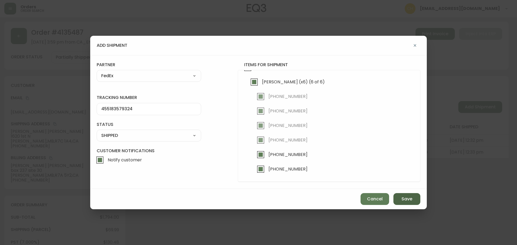
click at [399, 200] on button "Save" at bounding box center [406, 199] width 27 height 12
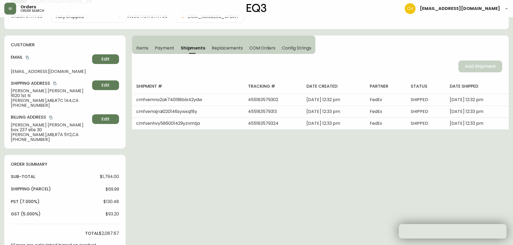
scroll to position [0, 0]
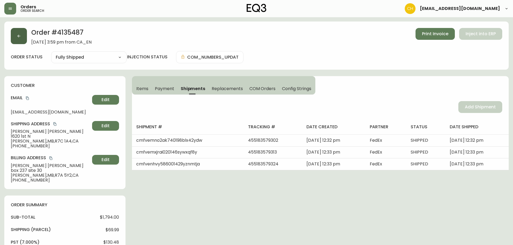
click at [22, 40] on button "button" at bounding box center [19, 36] width 16 height 16
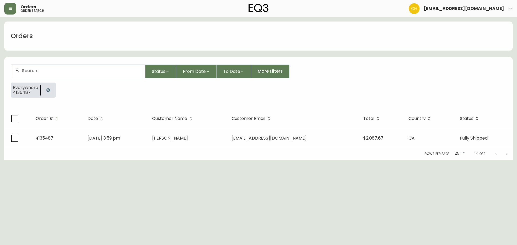
click at [28, 69] on input "text" at bounding box center [81, 70] width 119 height 5
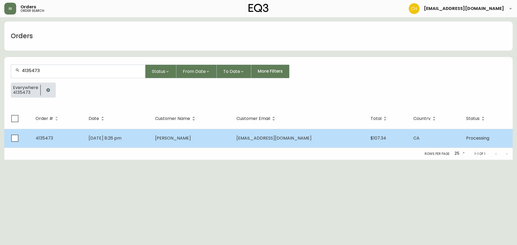
click at [173, 138] on span "[PERSON_NAME]" at bounding box center [173, 138] width 36 height 6
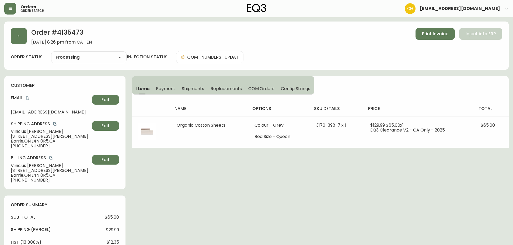
drag, startPoint x: 193, startPoint y: 90, endPoint x: 208, endPoint y: 93, distance: 14.7
click at [194, 90] on span "Shipments" at bounding box center [193, 89] width 23 height 6
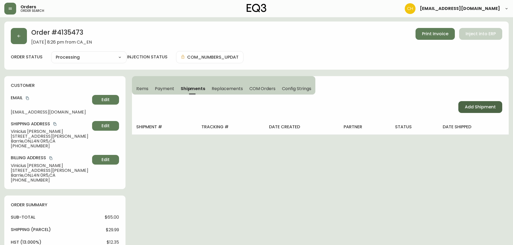
click at [470, 105] on span "Add Shipment" at bounding box center [480, 107] width 31 height 6
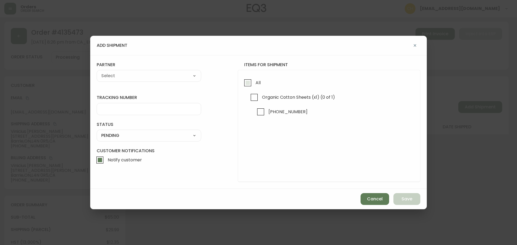
click at [248, 82] on input "All" at bounding box center [247, 83] width 12 height 12
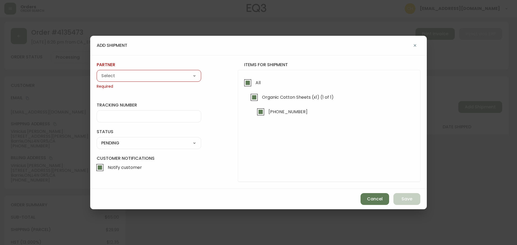
drag, startPoint x: 163, startPoint y: 78, endPoint x: 156, endPoint y: 79, distance: 7.6
click at [163, 78] on select "A Move to Remember LLC ABF Freight Alero [PERSON_NAME] Canada Post Canpar Expre…" at bounding box center [149, 76] width 104 height 8
click at [97, 72] on select "A Move to Remember LLC ABF Freight Alero [PERSON_NAME] Canada Post Canpar Expre…" at bounding box center [149, 76] width 104 height 8
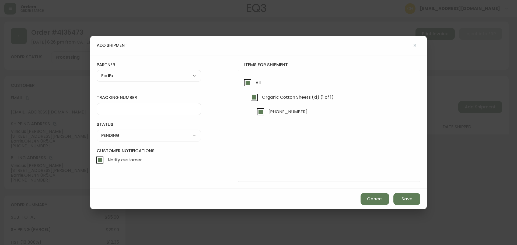
click at [107, 108] on input "tracking number" at bounding box center [148, 109] width 95 height 5
click at [111, 134] on select "SHIPPED PENDING CANCELLED" at bounding box center [149, 136] width 104 height 8
click at [97, 132] on select "SHIPPED PENDING CANCELLED" at bounding box center [149, 136] width 104 height 8
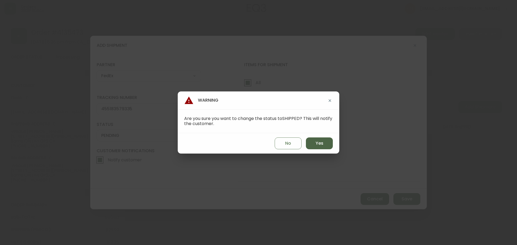
drag, startPoint x: 305, startPoint y: 145, endPoint x: 310, endPoint y: 145, distance: 5.1
click at [307, 145] on div "No Yes" at bounding box center [258, 143] width 161 height 20
click at [310, 145] on button "Yes" at bounding box center [319, 144] width 27 height 12
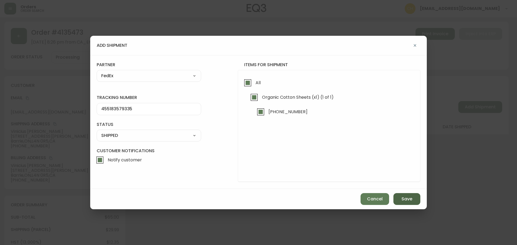
click at [401, 197] on button "Save" at bounding box center [406, 199] width 27 height 12
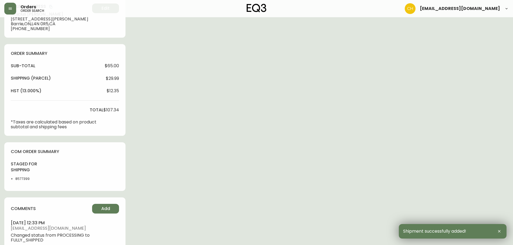
scroll to position [195, 0]
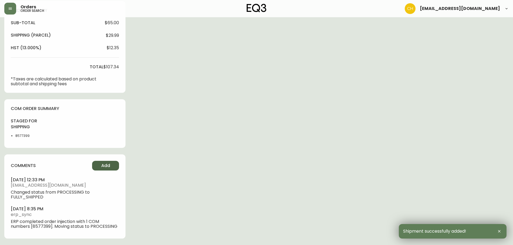
click at [110, 165] on button "Add" at bounding box center [105, 166] width 27 height 10
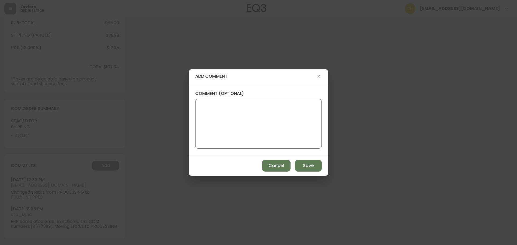
click at [236, 104] on textarea "comment (optional)" at bounding box center [258, 123] width 117 height 43
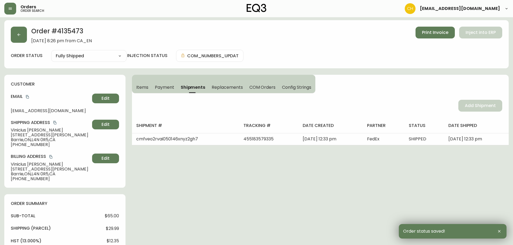
scroll to position [0, 0]
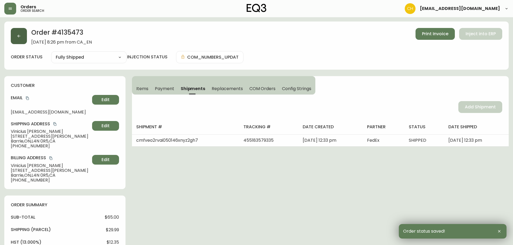
click at [17, 36] on icon "button" at bounding box center [19, 36] width 4 height 4
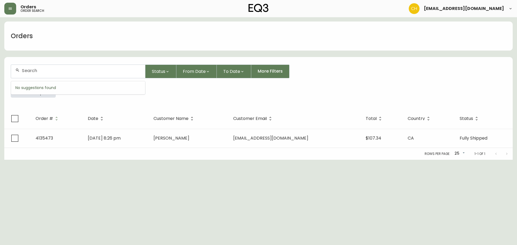
drag, startPoint x: 24, startPoint y: 68, endPoint x: 27, endPoint y: 68, distance: 3.2
click at [27, 68] on input "text" at bounding box center [81, 70] width 119 height 5
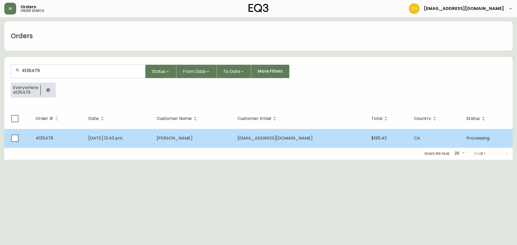
click at [214, 140] on td "[PERSON_NAME]" at bounding box center [192, 138] width 81 height 19
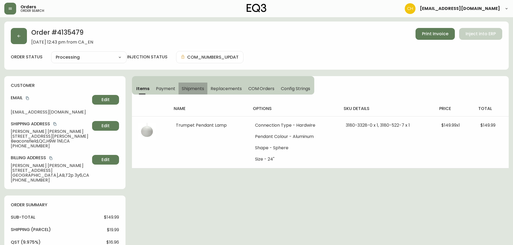
drag, startPoint x: 195, startPoint y: 87, endPoint x: 207, endPoint y: 91, distance: 12.3
click at [202, 91] on span "Shipments" at bounding box center [193, 89] width 23 height 6
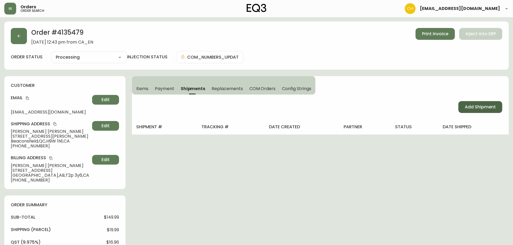
drag, startPoint x: 477, startPoint y: 107, endPoint x: 468, endPoint y: 107, distance: 9.4
click at [477, 107] on span "Add Shipment" at bounding box center [480, 107] width 31 height 6
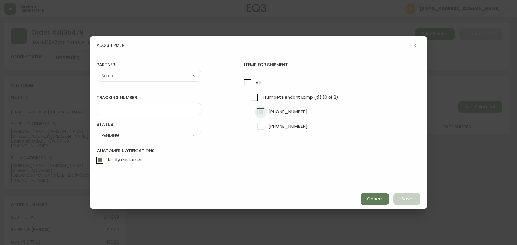
click at [261, 109] on input "[PHONE_NUMBER]" at bounding box center [260, 112] width 12 height 12
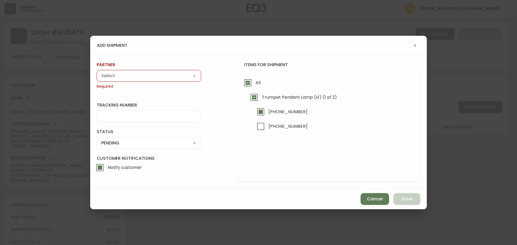
drag, startPoint x: 177, startPoint y: 78, endPoint x: 173, endPoint y: 79, distance: 3.7
click at [177, 78] on select "A Move to Remember LLC ABF Freight Alero [PERSON_NAME] Canada Post Canpar Expre…" at bounding box center [149, 76] width 104 height 8
click at [97, 72] on select "A Move to Remember LLC ABF Freight Alero [PERSON_NAME] Canada Post Canpar Expre…" at bounding box center [149, 76] width 104 height 8
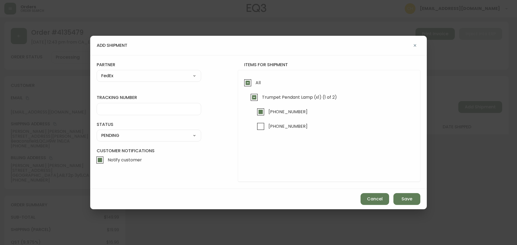
click at [107, 113] on div at bounding box center [149, 109] width 104 height 12
click at [110, 135] on select "SHIPPED PENDING CANCELLED" at bounding box center [149, 136] width 104 height 8
click at [97, 132] on select "SHIPPED PENDING CANCELLED" at bounding box center [149, 136] width 104 height 8
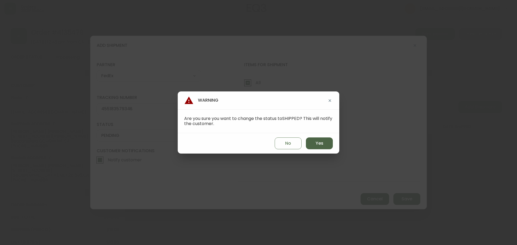
click at [311, 146] on button "Yes" at bounding box center [319, 144] width 27 height 12
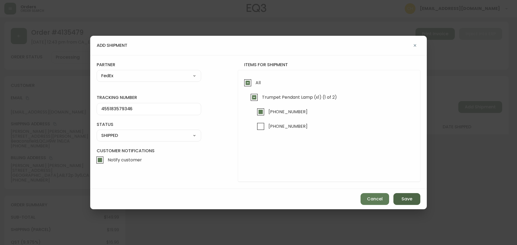
click at [404, 201] on span "Save" at bounding box center [406, 199] width 11 height 6
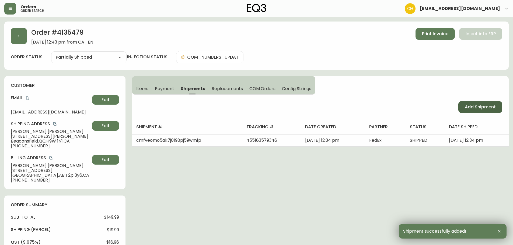
click at [485, 111] on button "Add Shipment" at bounding box center [480, 107] width 44 height 12
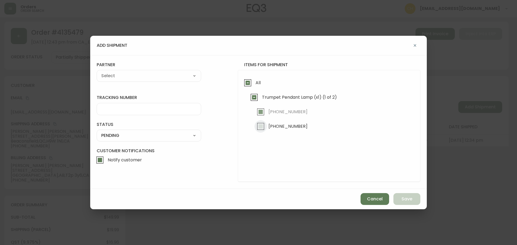
click at [261, 127] on input "[PHONE_NUMBER]" at bounding box center [260, 126] width 12 height 12
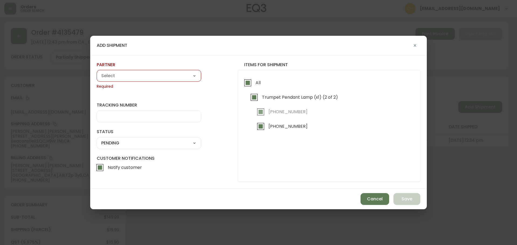
click at [135, 73] on select "A Move to Remember LLC ABF Freight Alero [PERSON_NAME] Canada Post Canpar Expre…" at bounding box center [149, 76] width 104 height 8
click at [97, 72] on select "A Move to Remember LLC ABF Freight Alero [PERSON_NAME] Canada Post Canpar Expre…" at bounding box center [149, 76] width 104 height 8
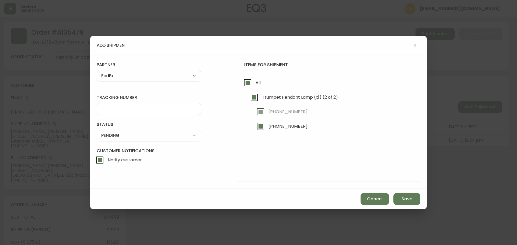
click at [118, 110] on input "tracking number" at bounding box center [148, 109] width 95 height 5
click at [112, 137] on select "SHIPPED PENDING CANCELLED" at bounding box center [149, 136] width 104 height 8
click at [97, 132] on select "SHIPPED PENDING CANCELLED" at bounding box center [149, 136] width 104 height 8
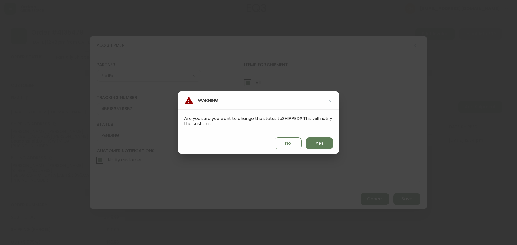
drag, startPoint x: 316, startPoint y: 143, endPoint x: 359, endPoint y: 172, distance: 51.6
click at [317, 143] on span "Yes" at bounding box center [319, 143] width 8 height 6
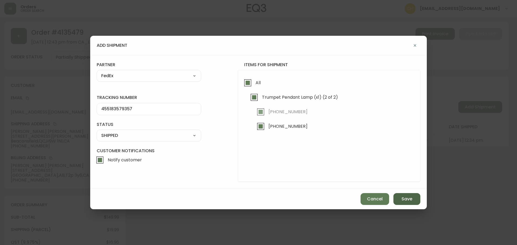
click at [404, 203] on button "Save" at bounding box center [406, 199] width 27 height 12
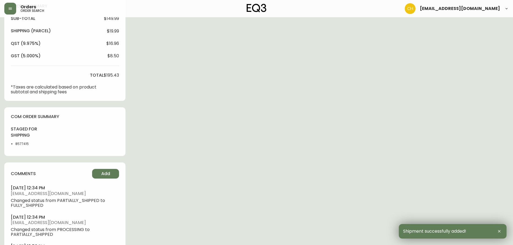
scroll to position [236, 0]
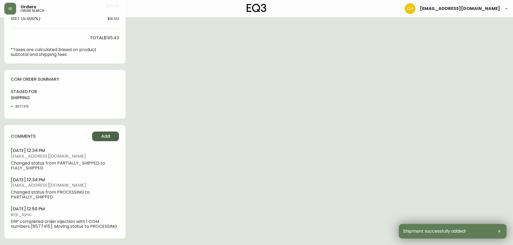
click at [109, 136] on span "Add" at bounding box center [105, 136] width 9 height 6
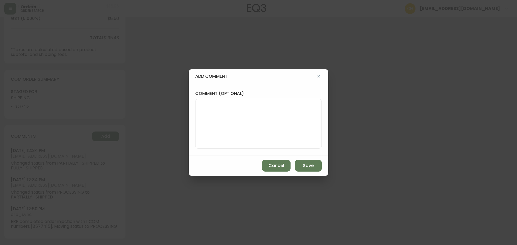
click at [219, 107] on textarea "comment (optional)" at bounding box center [258, 123] width 117 height 43
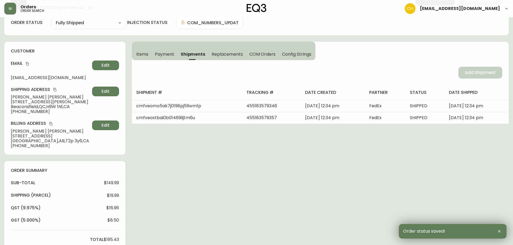
scroll to position [0, 0]
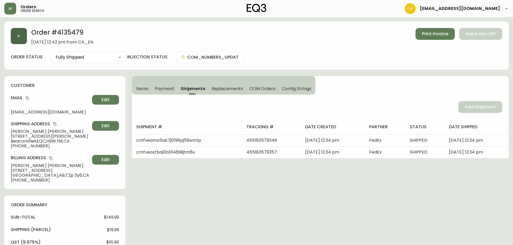
click at [25, 41] on button "button" at bounding box center [19, 36] width 16 height 16
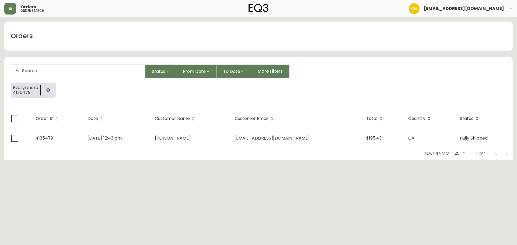
click at [24, 69] on input "text" at bounding box center [81, 70] width 119 height 5
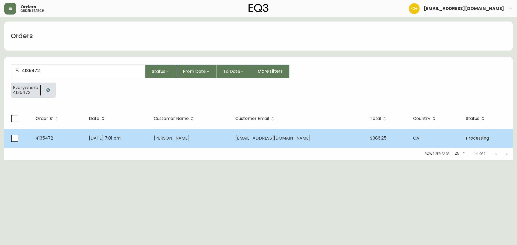
click at [177, 139] on span "[PERSON_NAME]" at bounding box center [172, 138] width 36 height 6
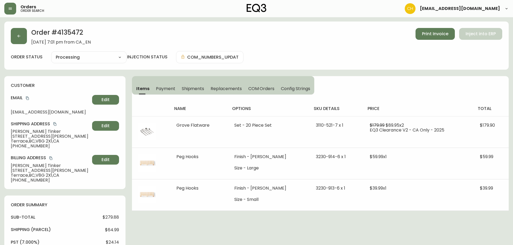
click at [195, 87] on span "Shipments" at bounding box center [193, 89] width 23 height 6
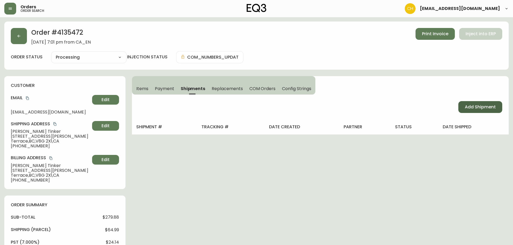
click at [470, 106] on span "Add Shipment" at bounding box center [480, 107] width 31 height 6
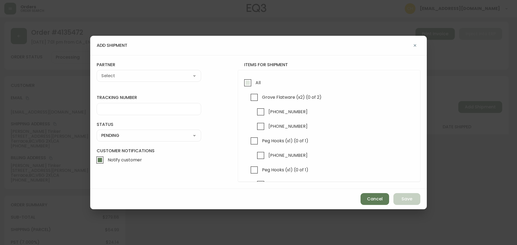
click at [245, 84] on input "All" at bounding box center [247, 83] width 12 height 12
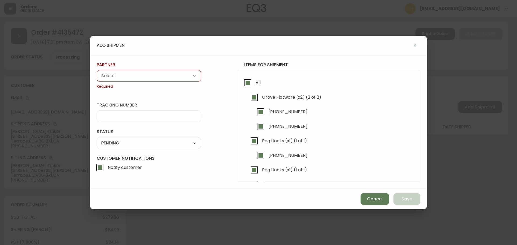
drag, startPoint x: 165, startPoint y: 77, endPoint x: 158, endPoint y: 80, distance: 7.2
click at [165, 77] on select "A Move to Remember LLC ABF Freight Alero [PERSON_NAME] Canada Post Canpar Expre…" at bounding box center [149, 76] width 104 height 8
click at [97, 72] on select "A Move to Remember LLC ABF Freight Alero [PERSON_NAME] Canada Post Canpar Expre…" at bounding box center [149, 76] width 104 height 8
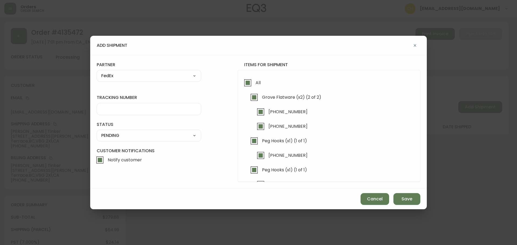
click at [112, 110] on input "tracking number" at bounding box center [148, 109] width 95 height 5
click at [117, 136] on select "SHIPPED PENDING CANCELLED" at bounding box center [149, 136] width 104 height 8
click at [97, 132] on select "SHIPPED PENDING CANCELLED" at bounding box center [149, 136] width 104 height 8
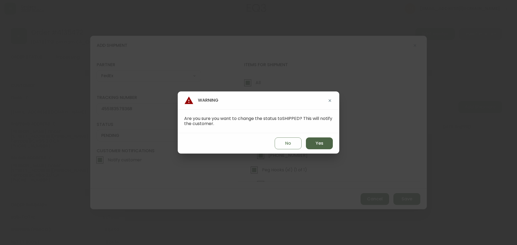
click at [321, 147] on button "Yes" at bounding box center [319, 144] width 27 height 12
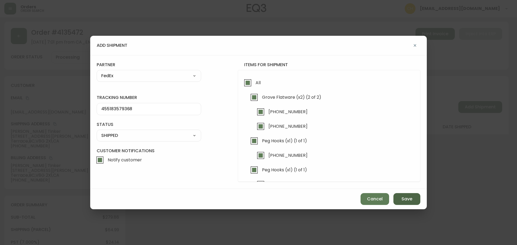
click at [399, 198] on button "Save" at bounding box center [406, 199] width 27 height 12
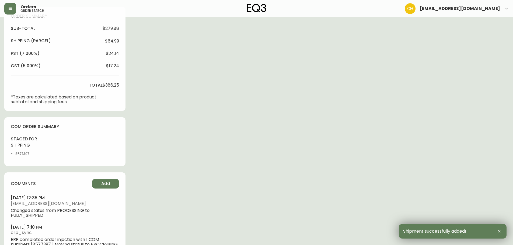
scroll to position [207, 0]
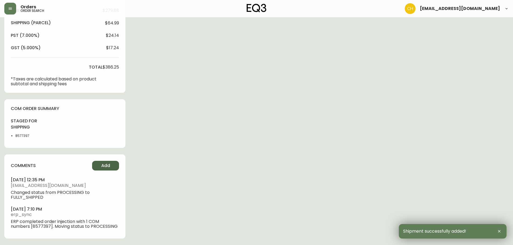
drag, startPoint x: 104, startPoint y: 165, endPoint x: 108, endPoint y: 164, distance: 4.3
click at [108, 164] on span "Add" at bounding box center [105, 166] width 9 height 6
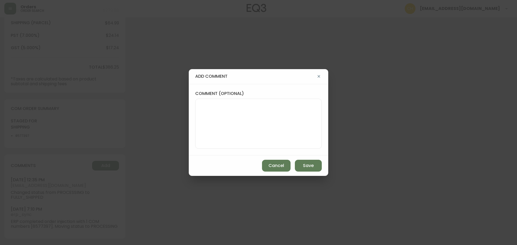
click at [212, 116] on textarea "comment (optional)" at bounding box center [258, 123] width 117 height 43
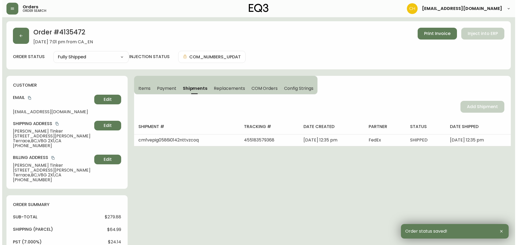
scroll to position [0, 0]
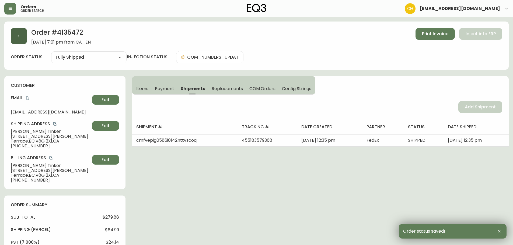
click at [20, 36] on icon "button" at bounding box center [19, 36] width 4 height 4
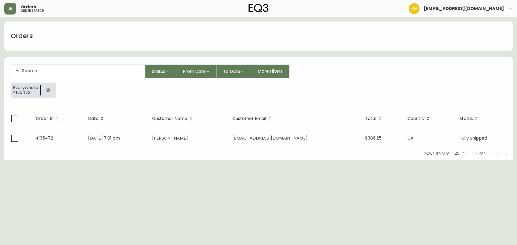
click at [25, 74] on div at bounding box center [78, 71] width 134 height 13
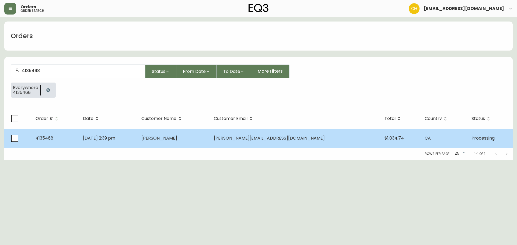
click at [169, 140] on td "[PERSON_NAME]" at bounding box center [173, 138] width 72 height 19
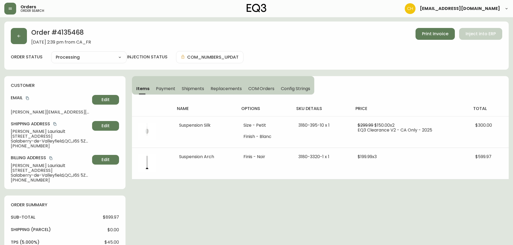
drag, startPoint x: 191, startPoint y: 92, endPoint x: 221, endPoint y: 94, distance: 30.0
click at [191, 92] on button "Shipments" at bounding box center [192, 89] width 29 height 12
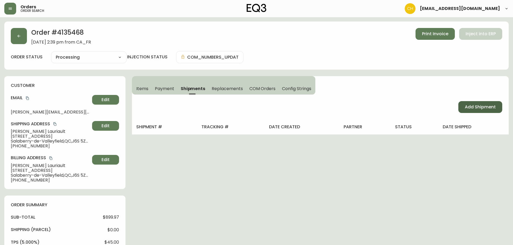
click at [482, 107] on span "Add Shipment" at bounding box center [480, 107] width 31 height 6
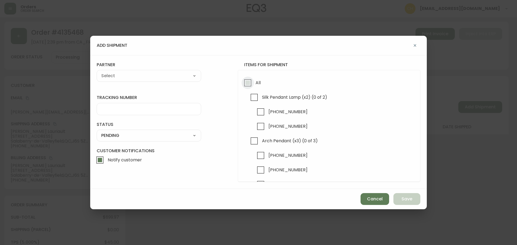
click at [244, 83] on input "All" at bounding box center [247, 83] width 12 height 12
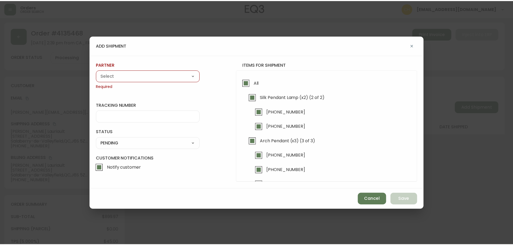
scroll to position [15, 0]
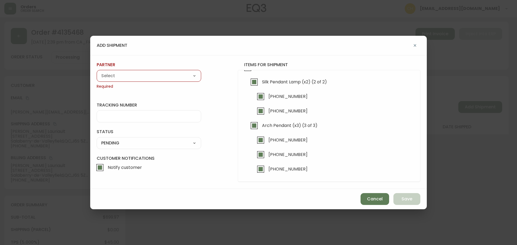
click at [131, 79] on select "A Move to Remember LLC ABF Freight Alero [PERSON_NAME] Canada Post Canpar Expre…" at bounding box center [149, 76] width 104 height 8
click at [97, 72] on select "A Move to Remember LLC ABF Freight Alero [PERSON_NAME] Canada Post Canpar Expre…" at bounding box center [149, 76] width 104 height 8
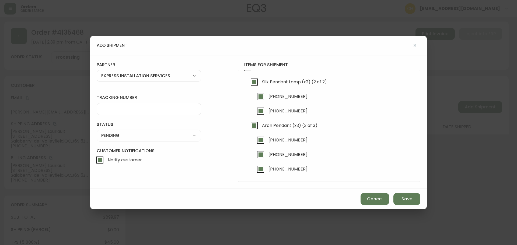
click at [107, 110] on input "tracking number" at bounding box center [148, 109] width 95 height 5
click at [112, 135] on select "SHIPPED PENDING CANCELLED" at bounding box center [149, 136] width 104 height 8
click at [97, 132] on select "SHIPPED PENDING CANCELLED" at bounding box center [149, 136] width 104 height 8
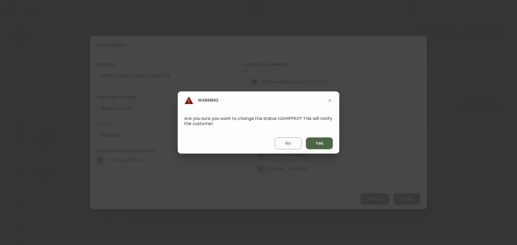
click at [314, 142] on button "Yes" at bounding box center [319, 144] width 27 height 12
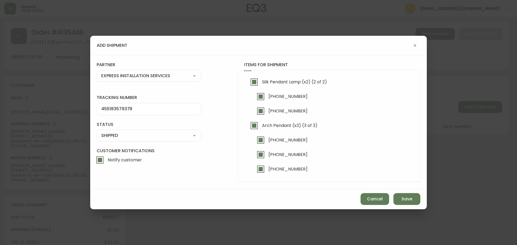
drag, startPoint x: 402, startPoint y: 199, endPoint x: 383, endPoint y: 187, distance: 22.2
click at [402, 198] on span "Save" at bounding box center [406, 199] width 11 height 6
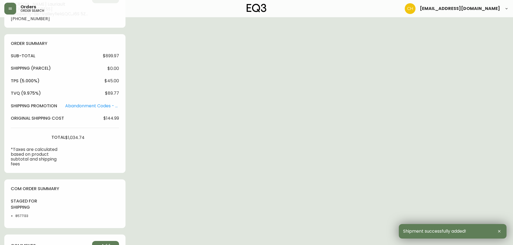
scroll to position [242, 0]
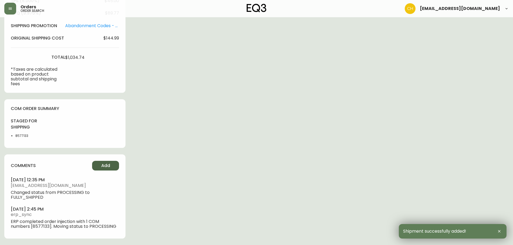
click at [101, 163] on span "Add" at bounding box center [105, 166] width 9 height 6
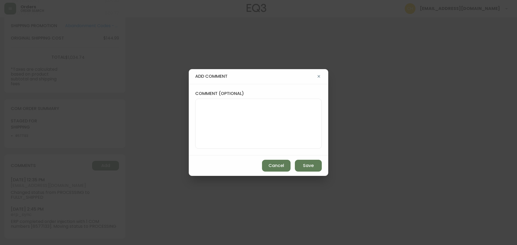
click at [213, 121] on textarea "comment (optional)" at bounding box center [258, 123] width 117 height 43
